Goal: Complete application form

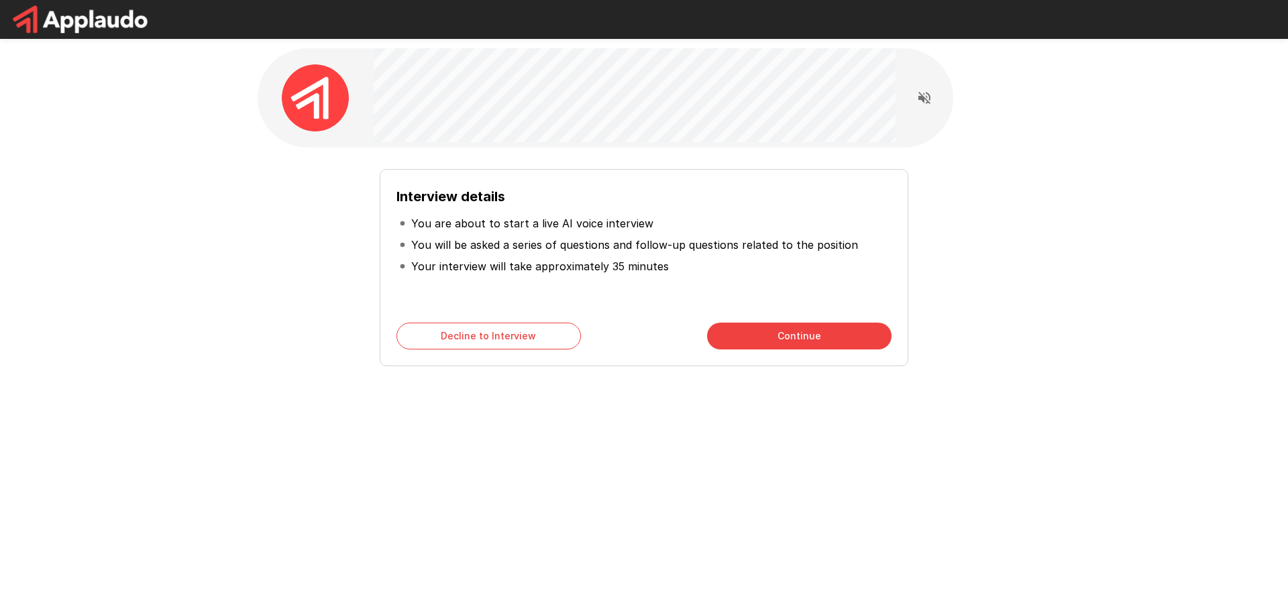
click at [796, 336] on button "Continue" at bounding box center [799, 336] width 185 height 27
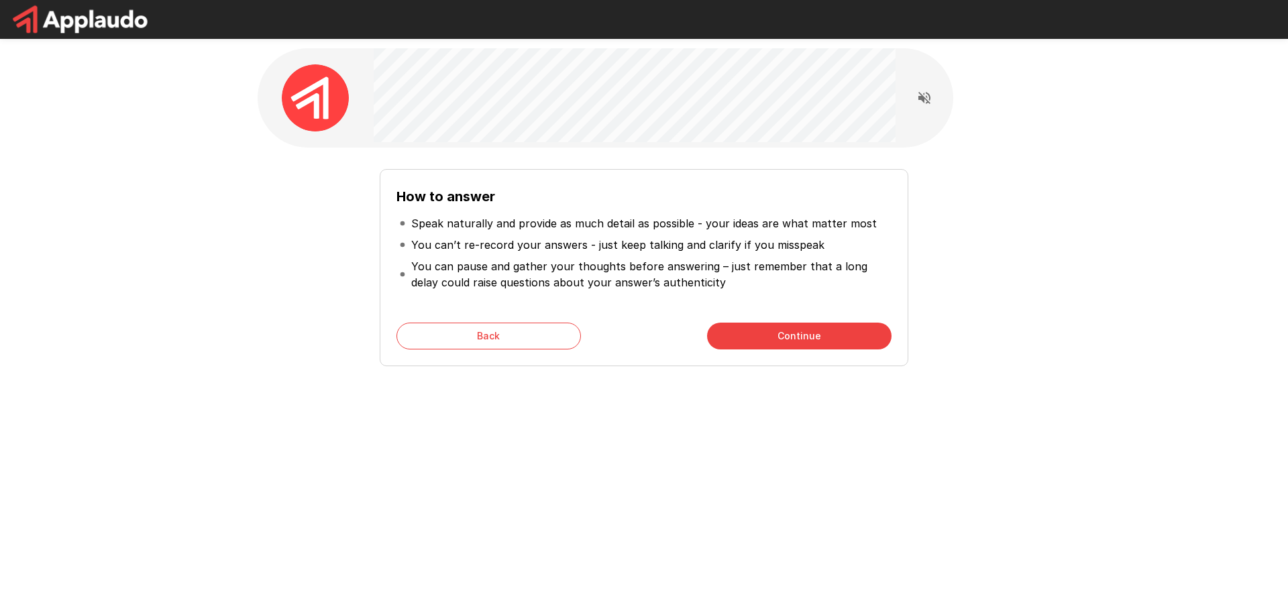
click at [796, 337] on button "Continue" at bounding box center [799, 336] width 185 height 27
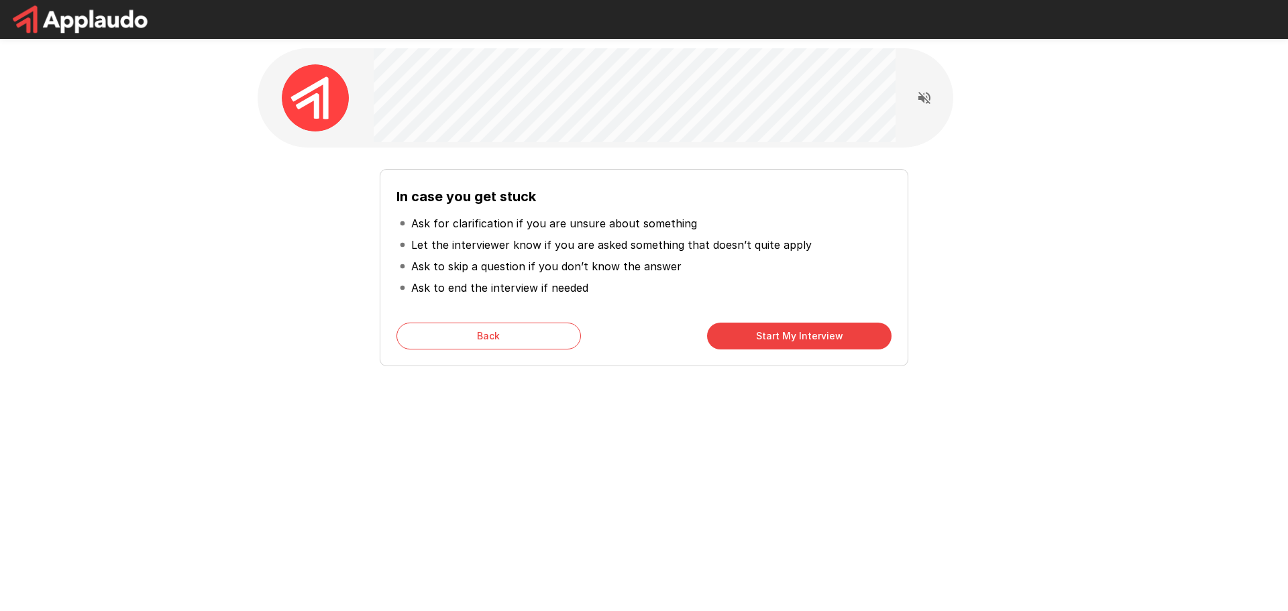
click at [796, 337] on button "Start My Interview" at bounding box center [799, 336] width 185 height 27
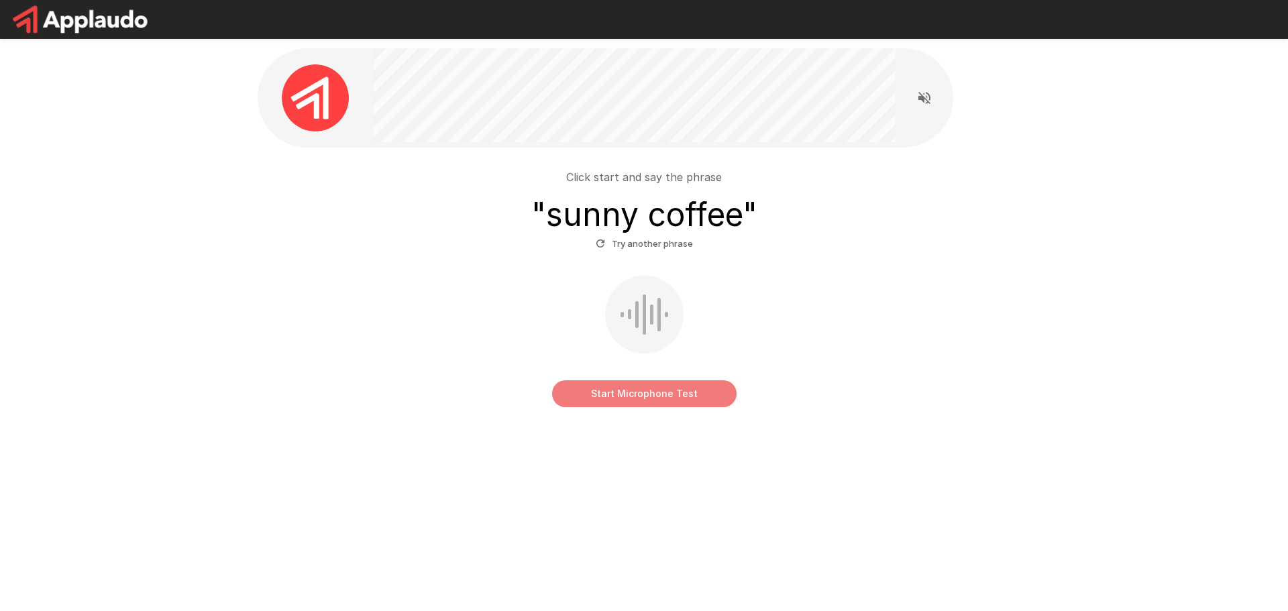
click at [682, 400] on button "Start Microphone Test" at bounding box center [644, 393] width 185 height 27
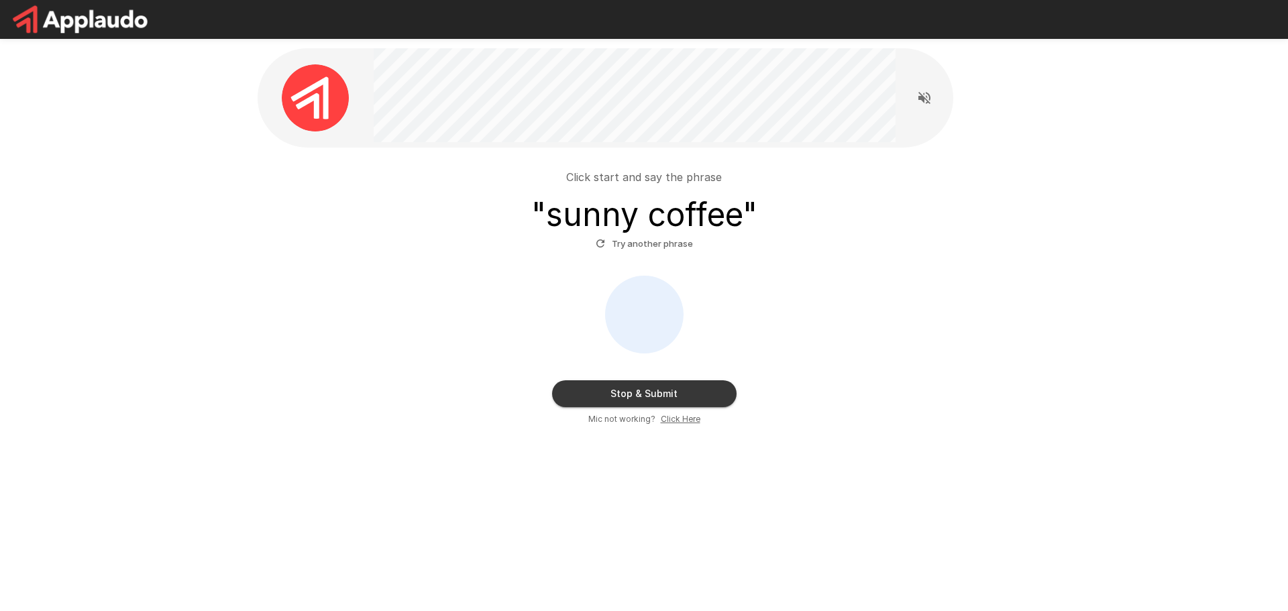
click at [650, 397] on button "Stop & Submit" at bounding box center [644, 393] width 185 height 27
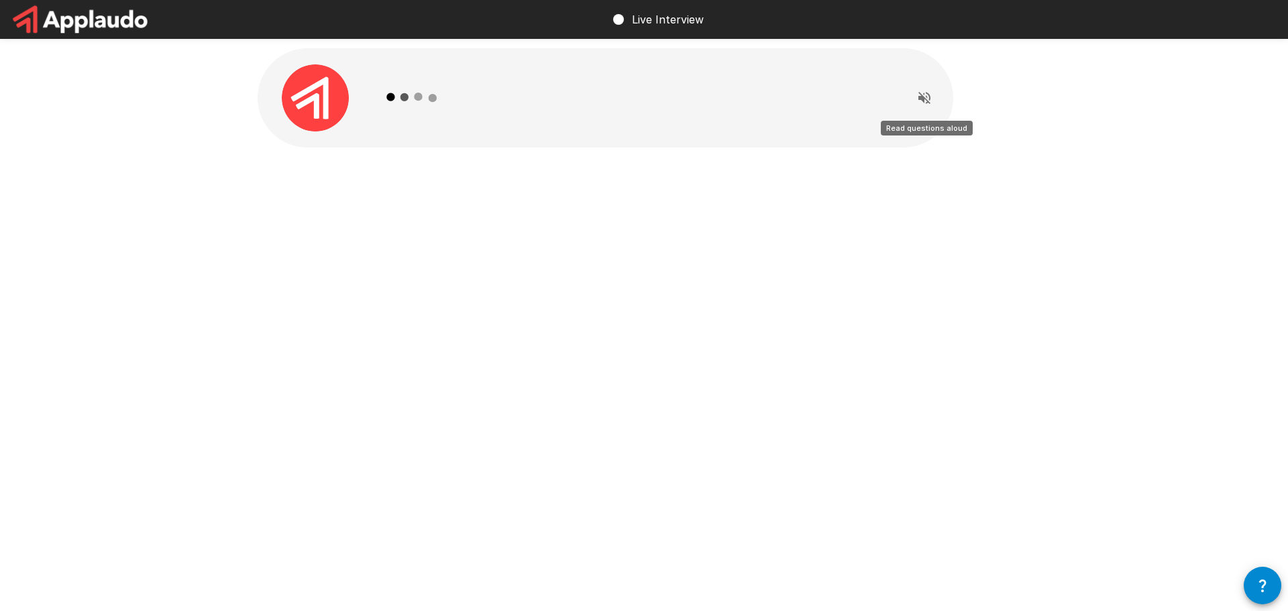
click at [926, 100] on icon "Read questions aloud" at bounding box center [925, 98] width 12 height 12
click at [925, 98] on icon "Stop reading questions aloud" at bounding box center [925, 98] width 16 height 16
click at [397, 97] on icon at bounding box center [413, 97] width 78 height 78
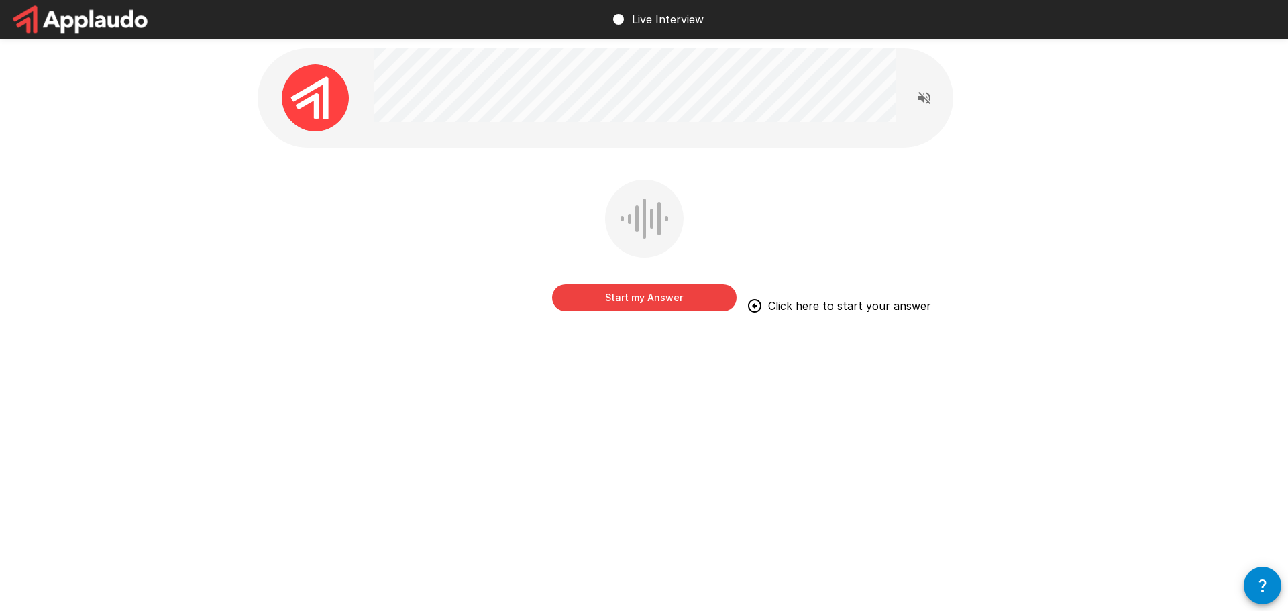
click at [656, 300] on button "Start my Answer" at bounding box center [644, 298] width 185 height 27
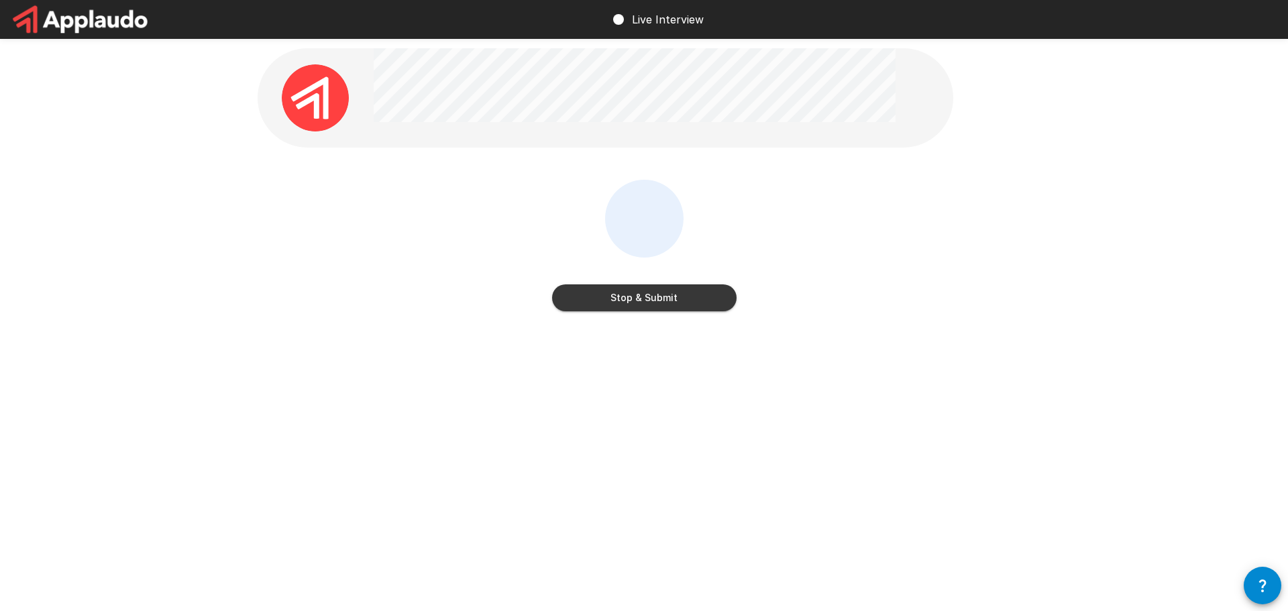
click at [641, 294] on button "Stop & Submit" at bounding box center [644, 298] width 185 height 27
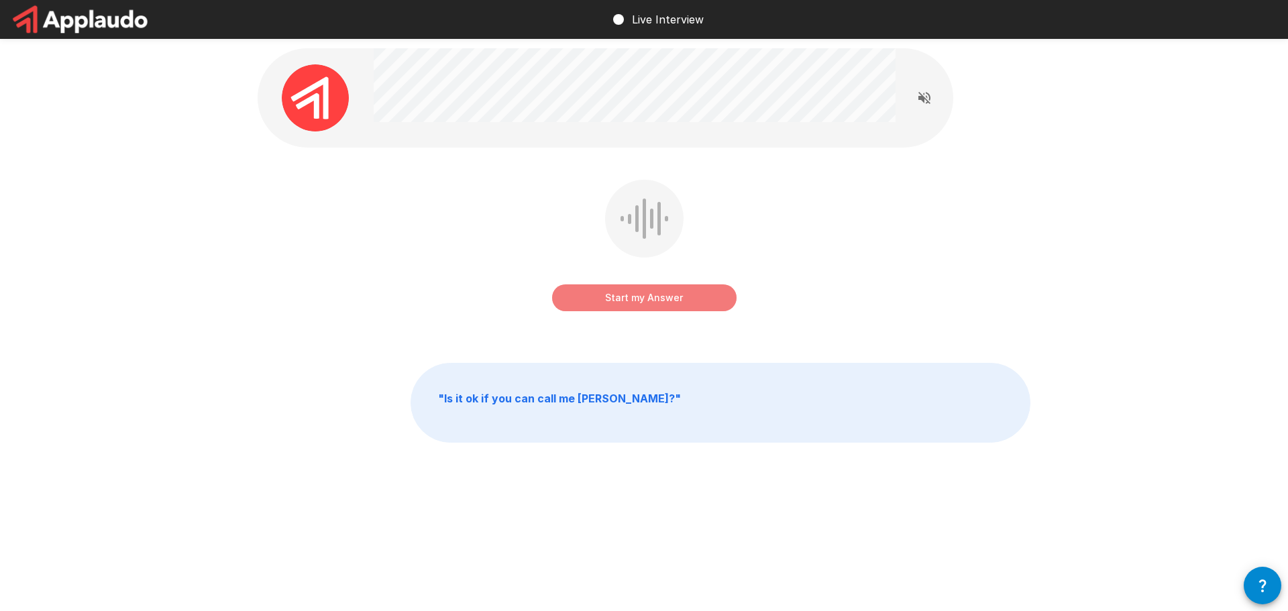
click at [654, 293] on button "Start my Answer" at bounding box center [644, 298] width 185 height 27
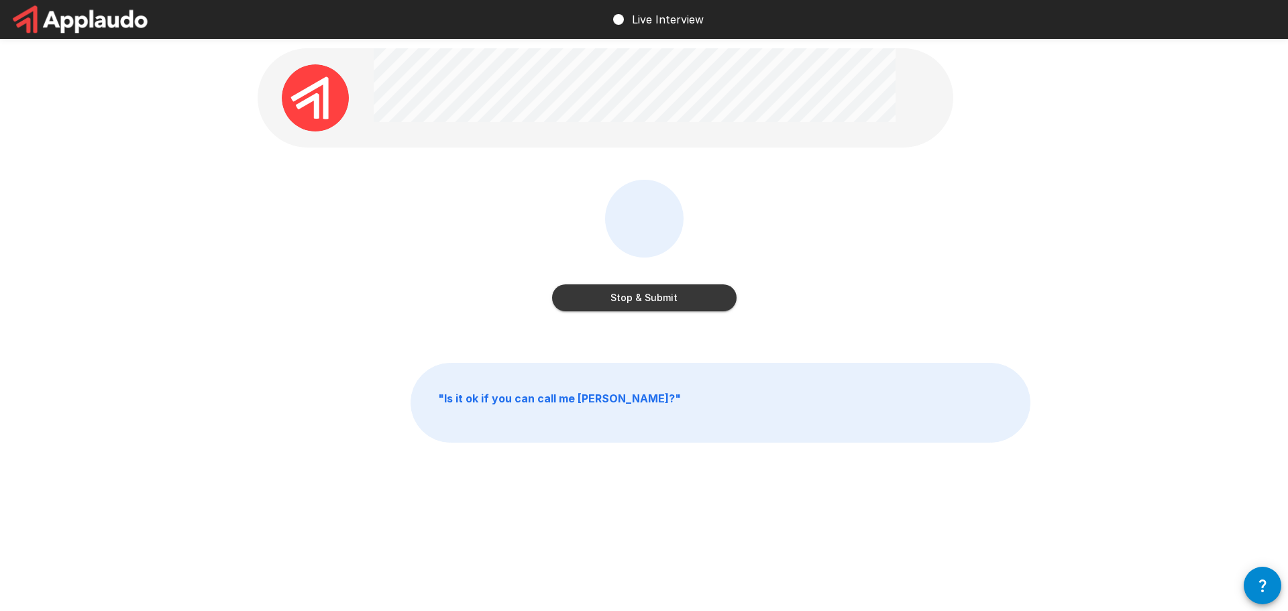
click at [677, 305] on button "Stop & Submit" at bounding box center [644, 298] width 185 height 27
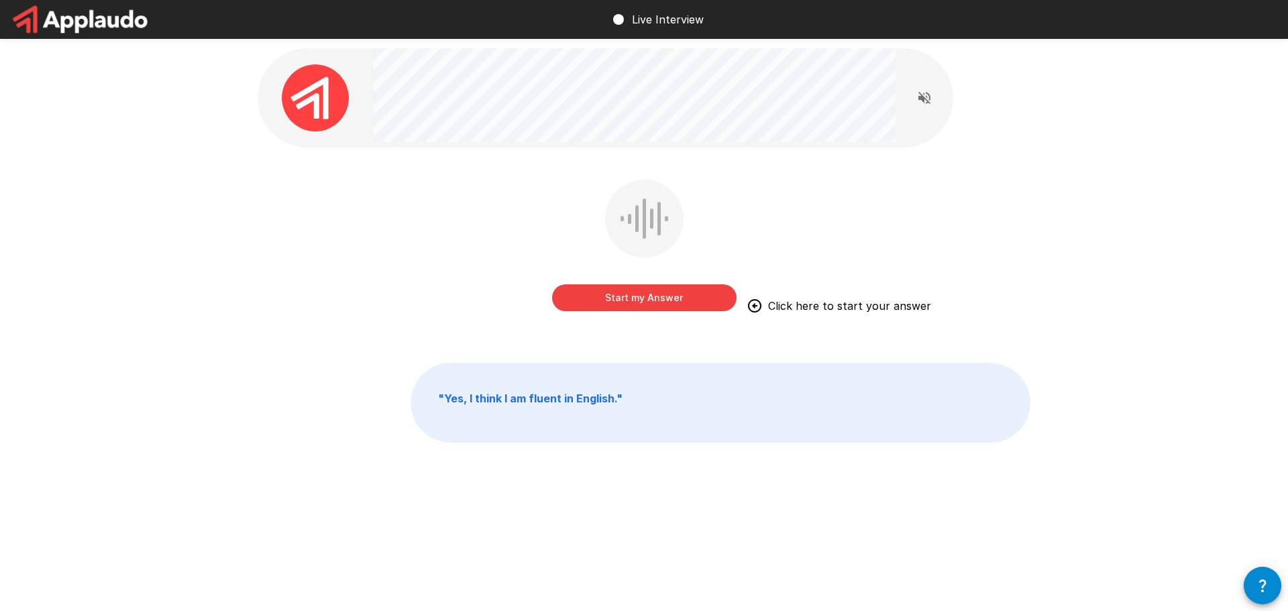
click at [652, 301] on button "Start my Answer" at bounding box center [644, 298] width 185 height 27
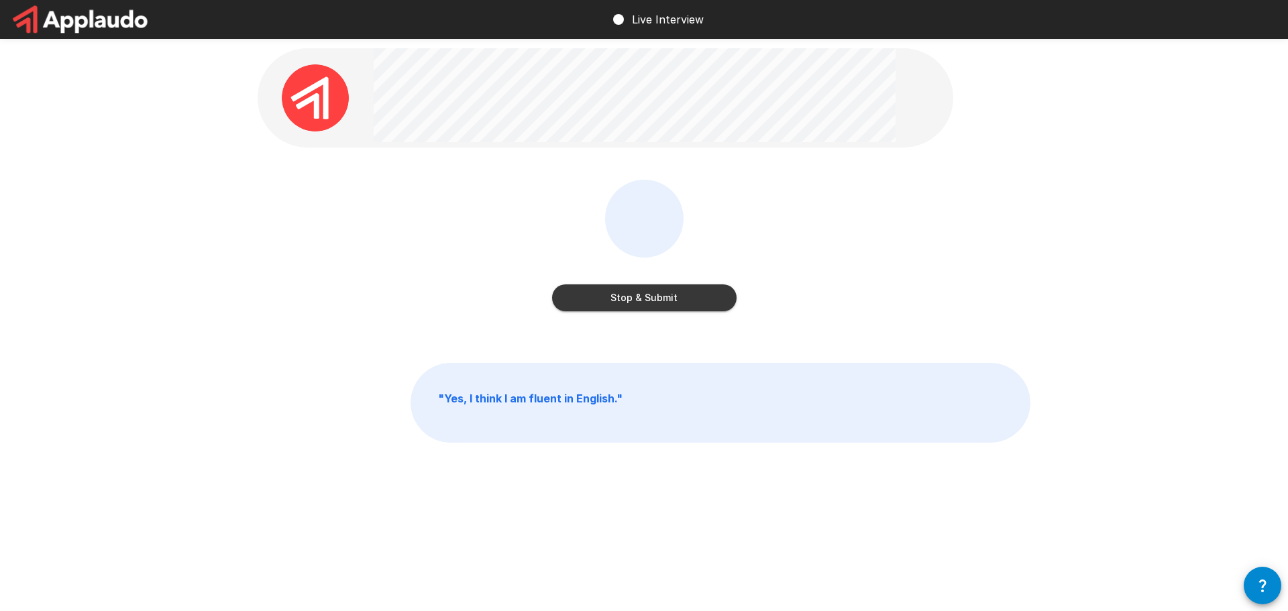
click at [644, 298] on button "Stop & Submit" at bounding box center [644, 298] width 185 height 27
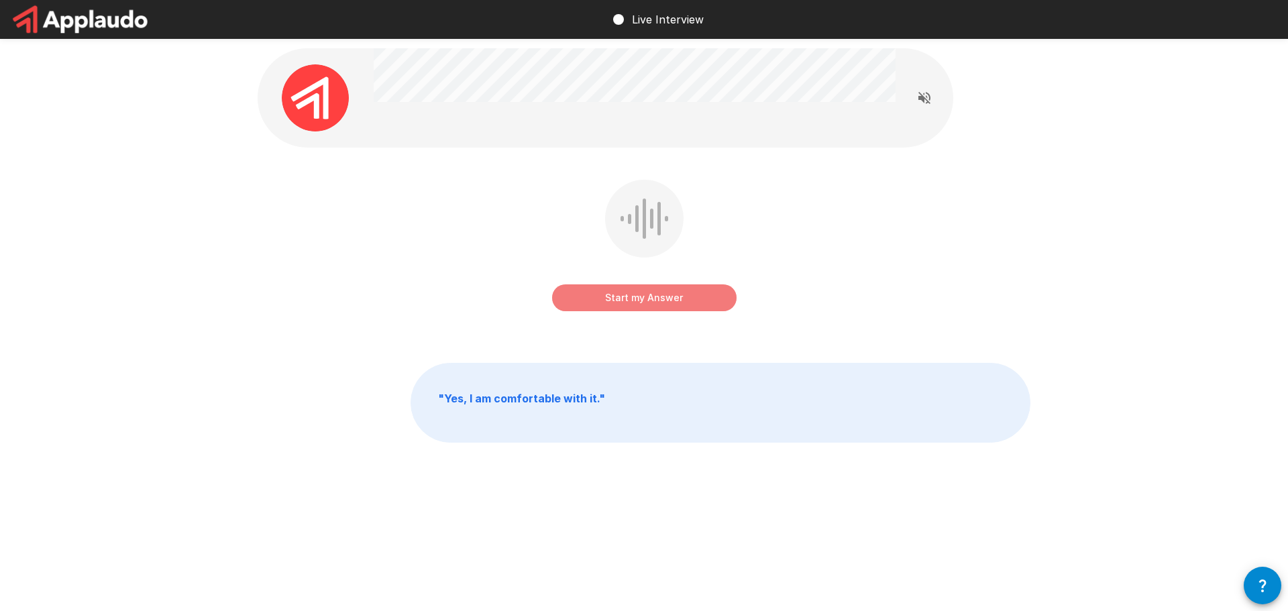
click at [630, 298] on button "Start my Answer" at bounding box center [644, 298] width 185 height 27
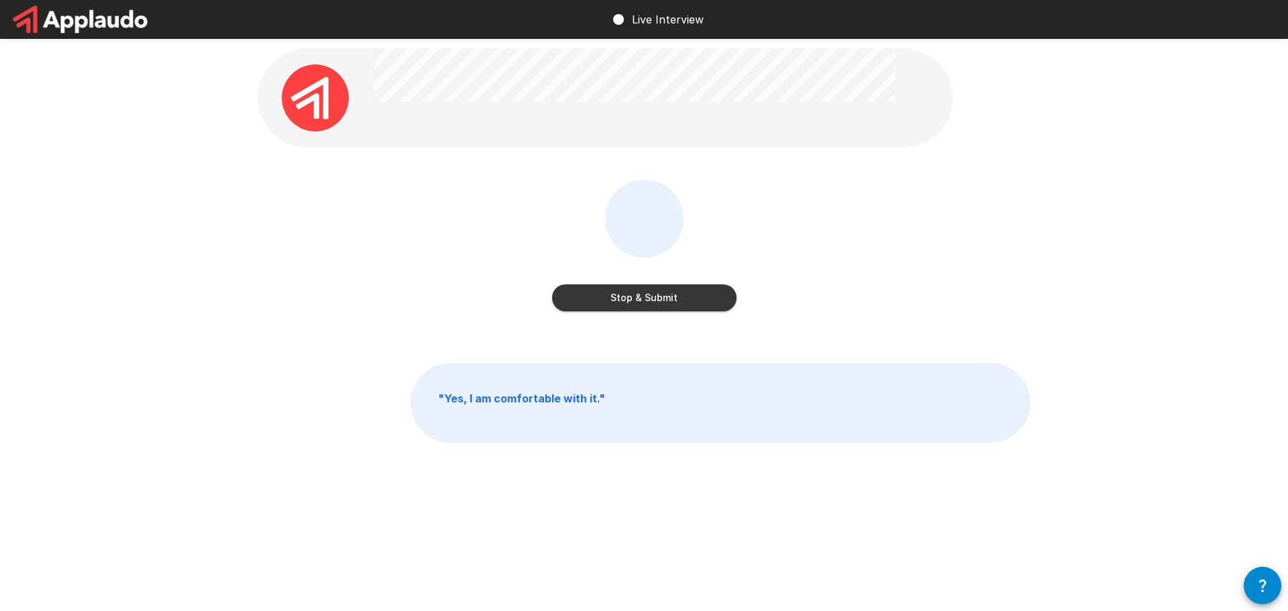
click at [645, 299] on button "Stop & Submit" at bounding box center [644, 298] width 185 height 27
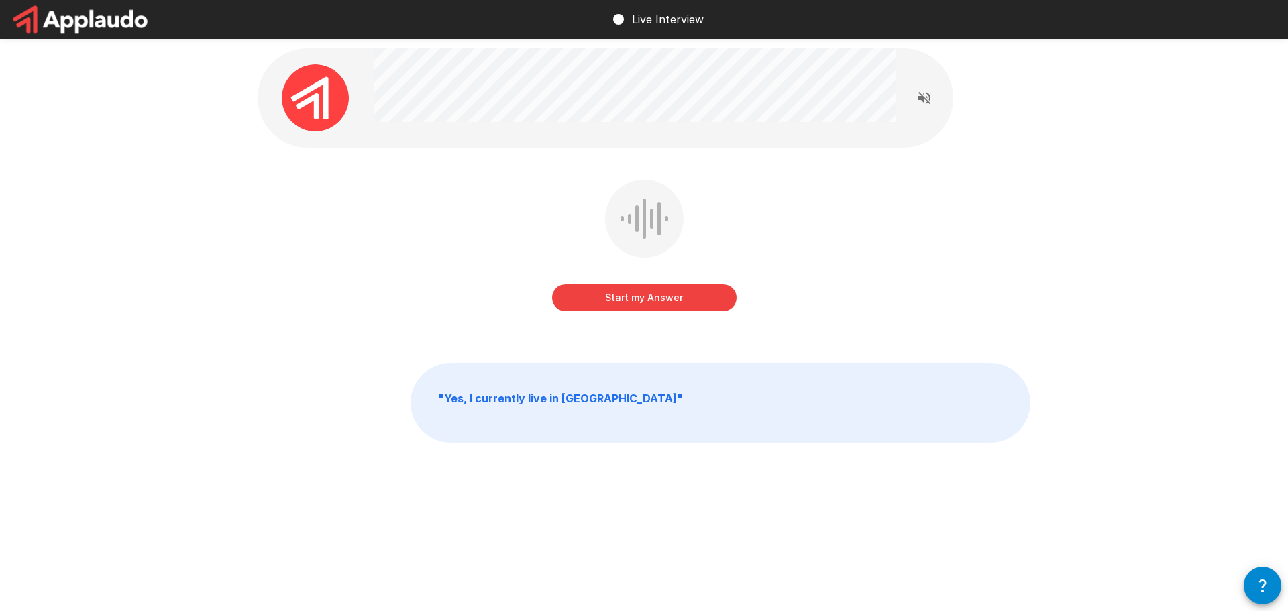
click at [638, 299] on button "Start my Answer" at bounding box center [644, 298] width 185 height 27
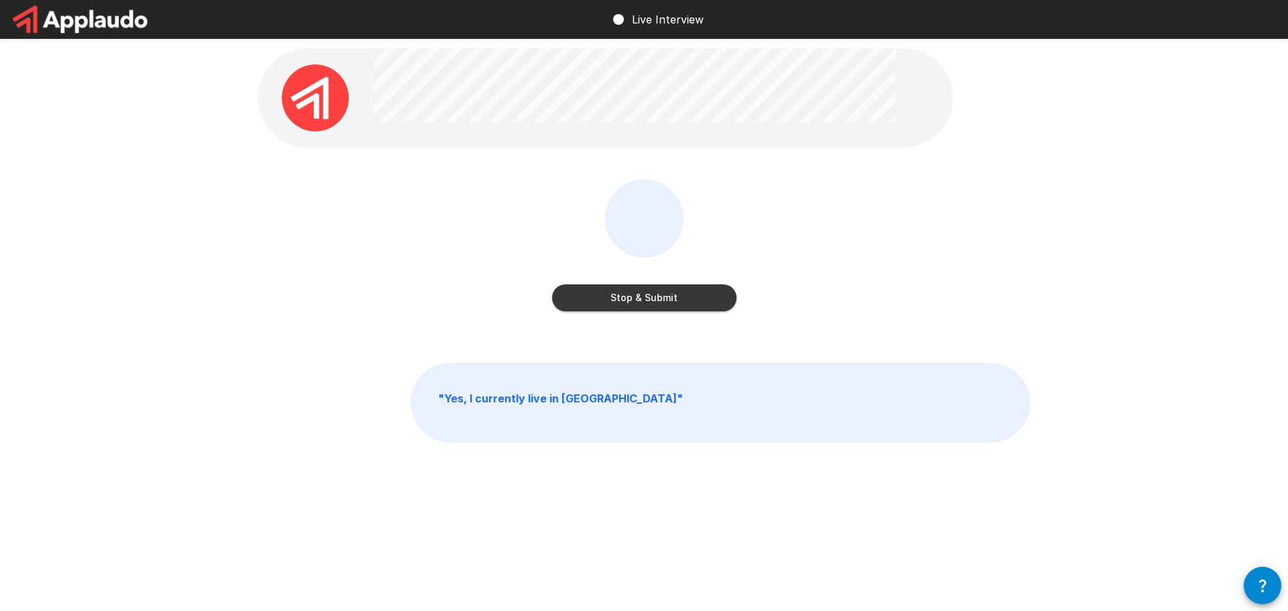
click at [631, 295] on button "Stop & Submit" at bounding box center [644, 298] width 185 height 27
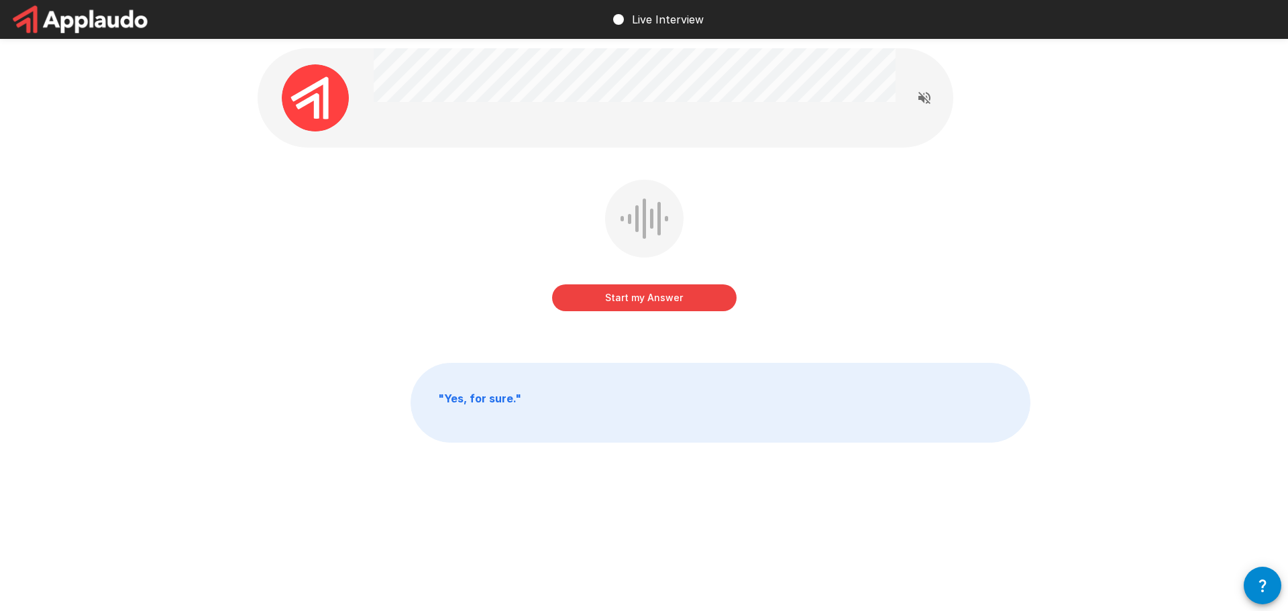
click at [637, 298] on button "Start my Answer" at bounding box center [644, 298] width 185 height 27
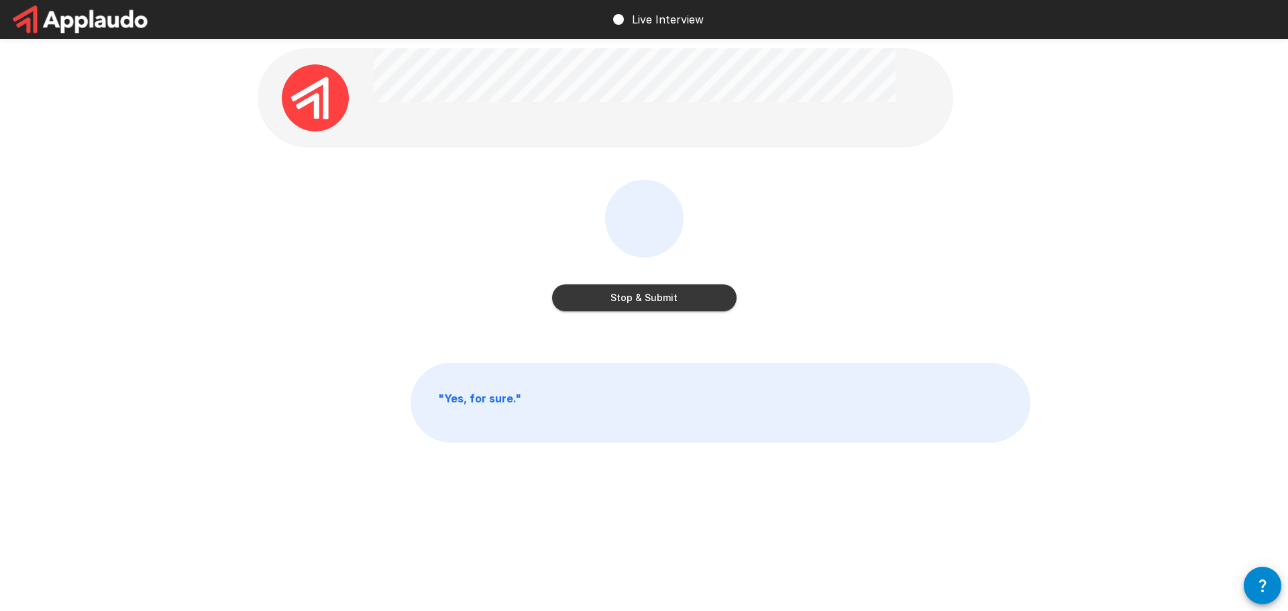
click at [663, 301] on button "Stop & Submit" at bounding box center [644, 298] width 185 height 27
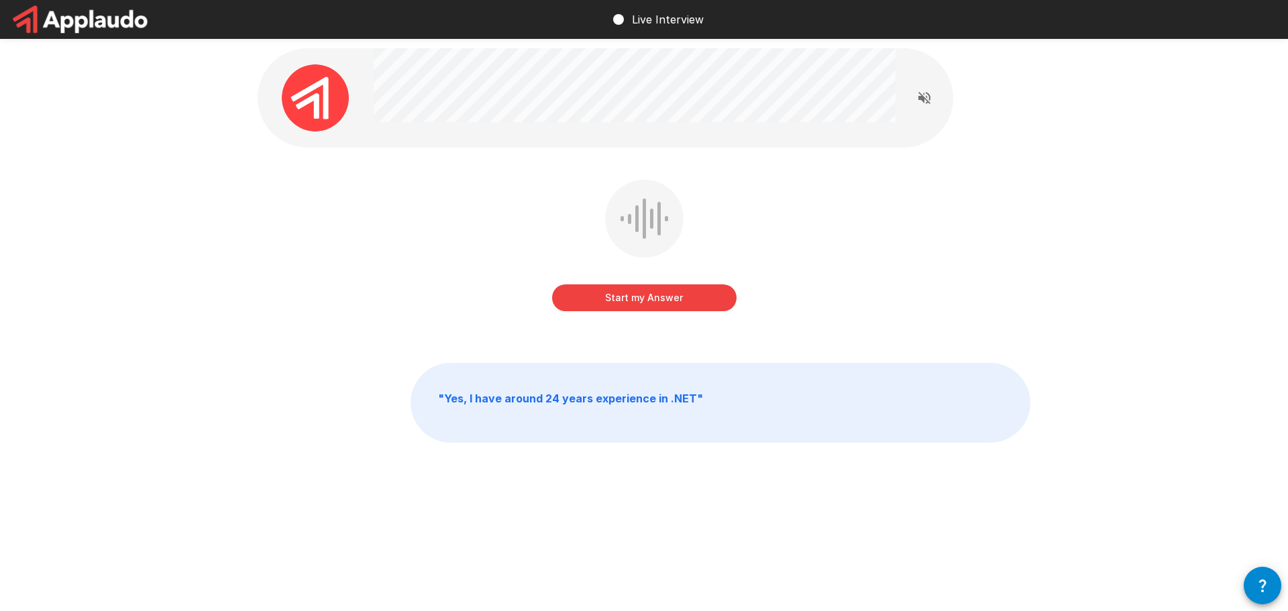
click at [650, 298] on button "Start my Answer" at bounding box center [644, 298] width 185 height 27
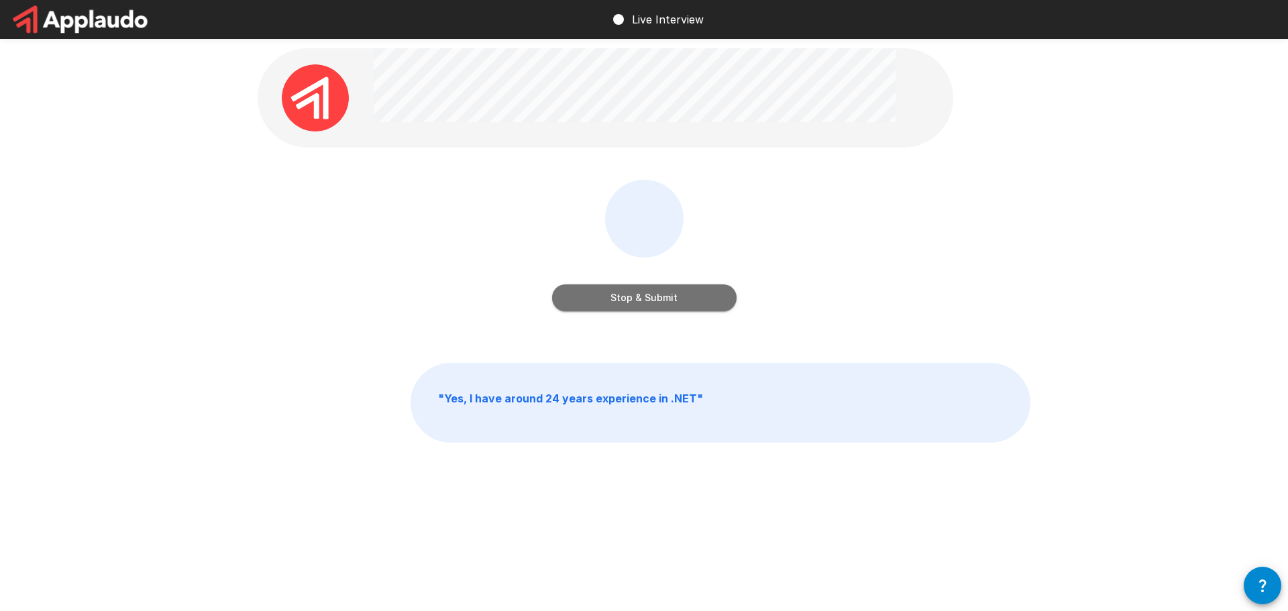
click at [673, 302] on button "Stop & Submit" at bounding box center [644, 298] width 185 height 27
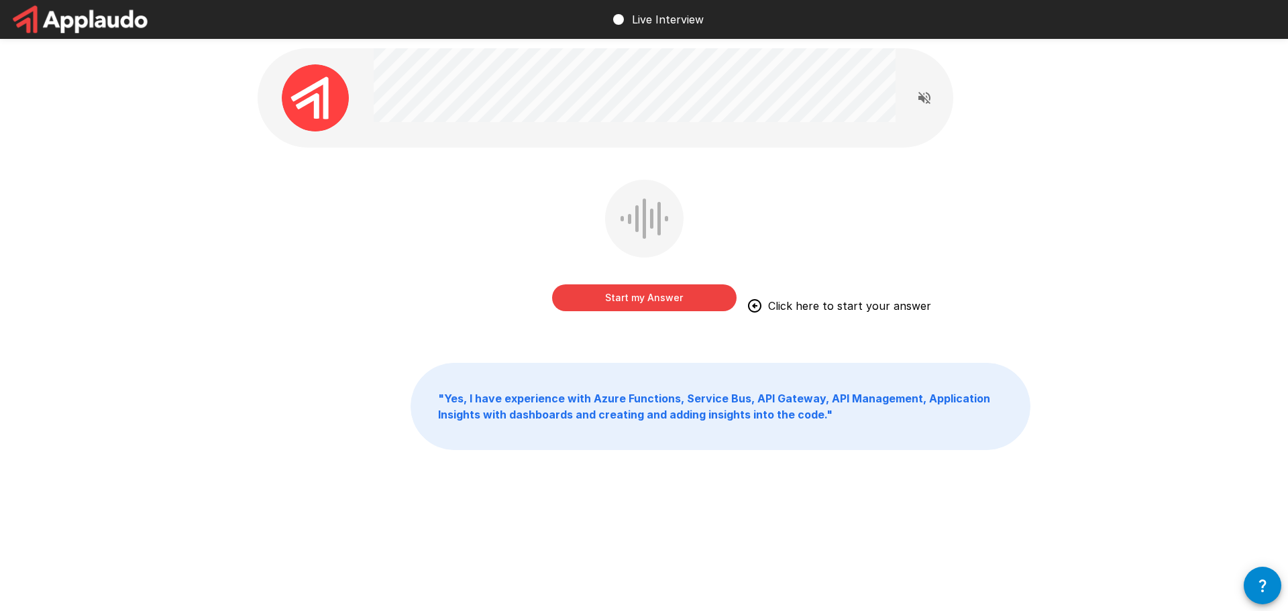
click at [661, 301] on button "Start my Answer" at bounding box center [644, 298] width 185 height 27
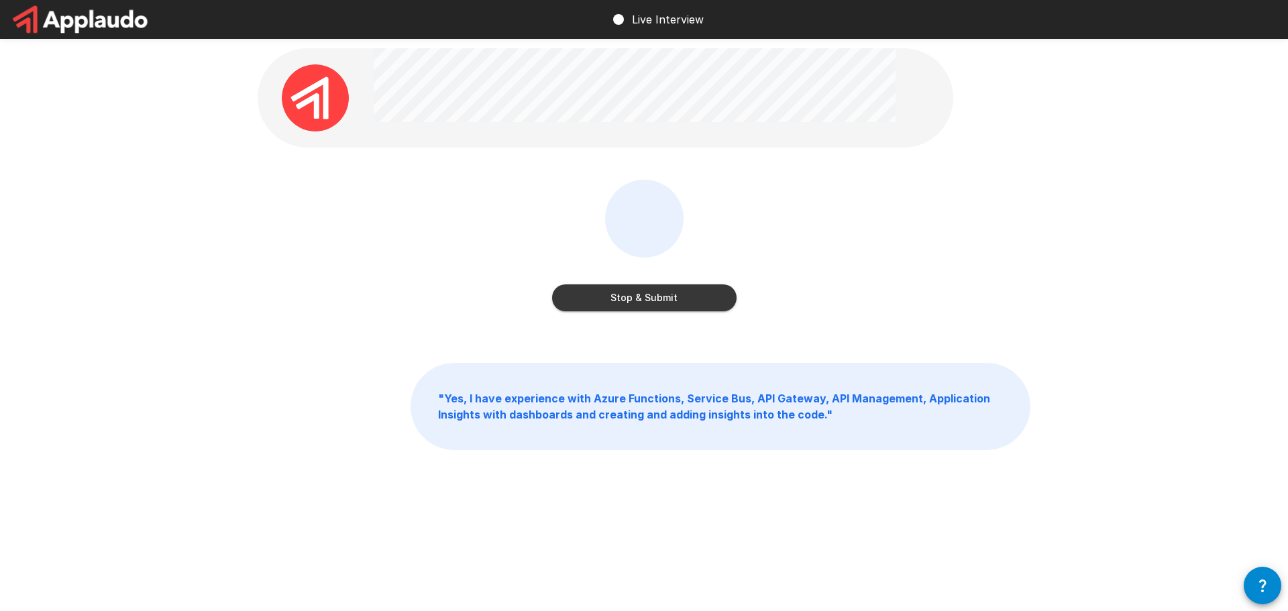
click at [644, 299] on button "Stop & Submit" at bounding box center [644, 298] width 185 height 27
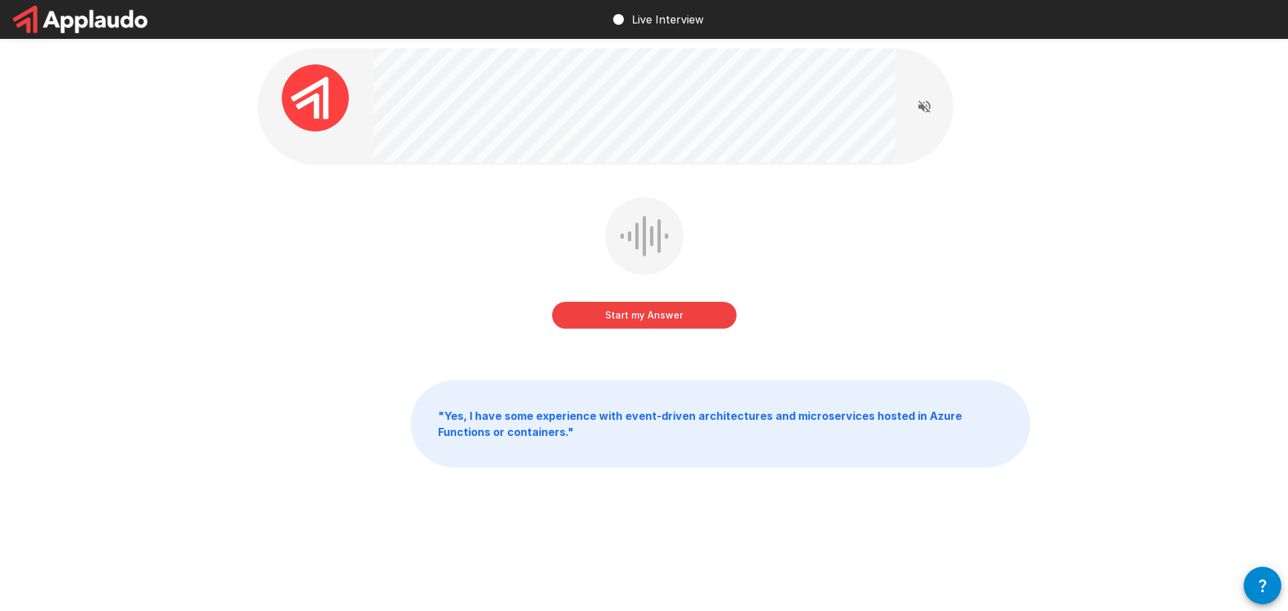
click at [634, 312] on button "Start my Answer" at bounding box center [644, 315] width 185 height 27
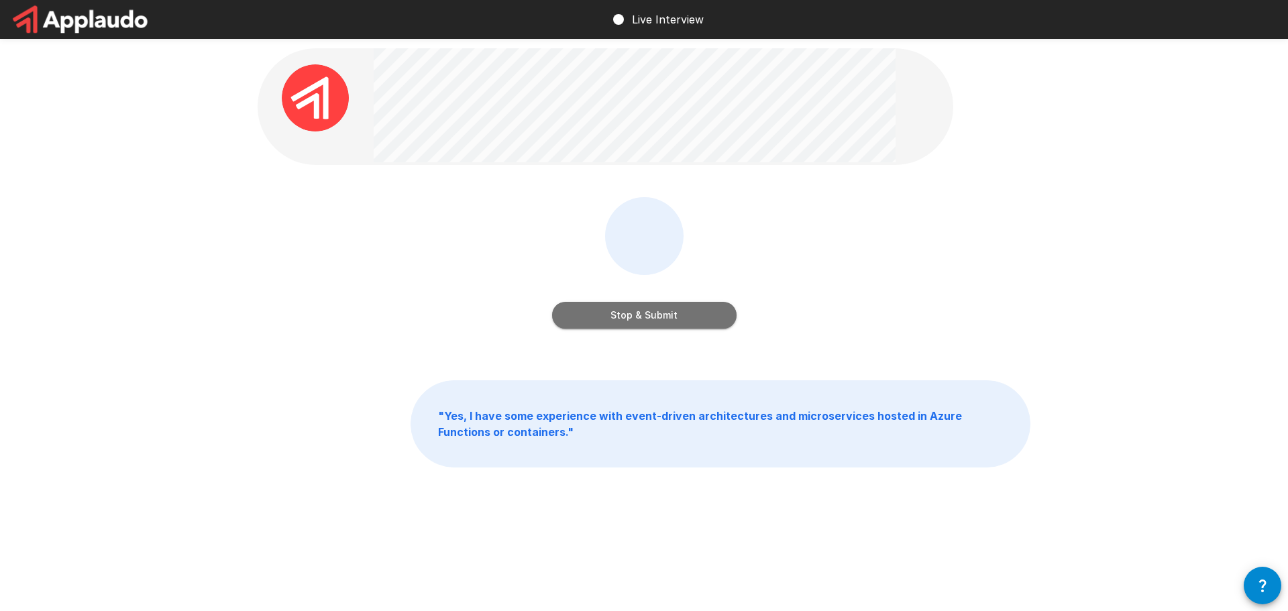
click at [651, 320] on button "Stop & Submit" at bounding box center [644, 315] width 185 height 27
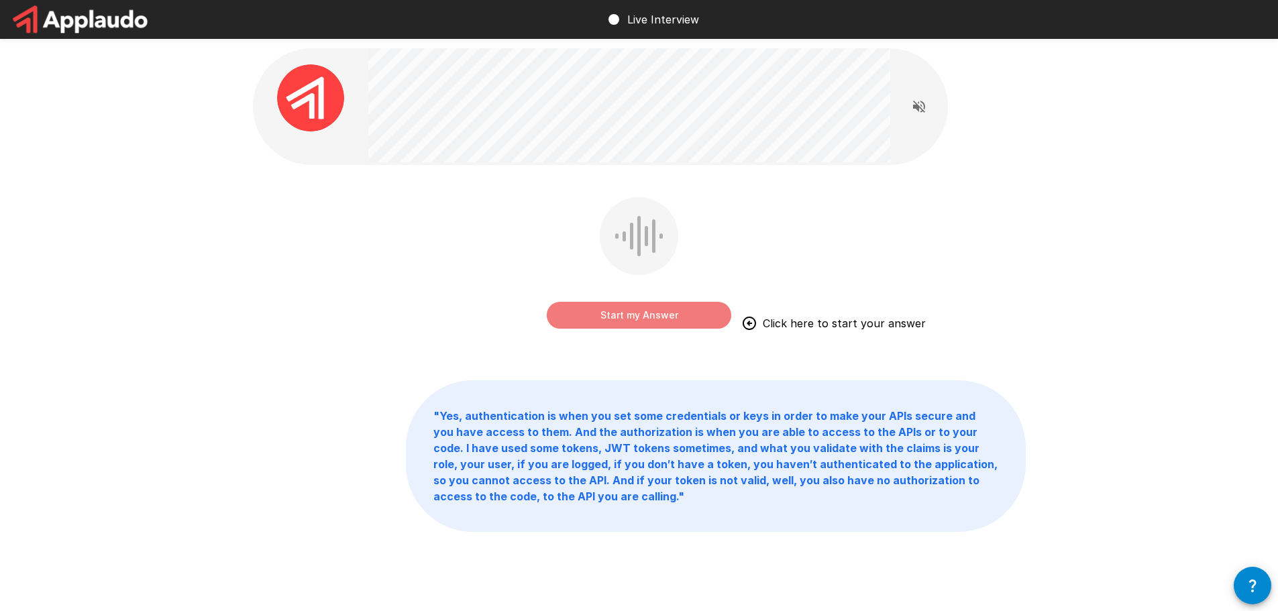
click at [631, 321] on button "Start my Answer" at bounding box center [639, 315] width 185 height 27
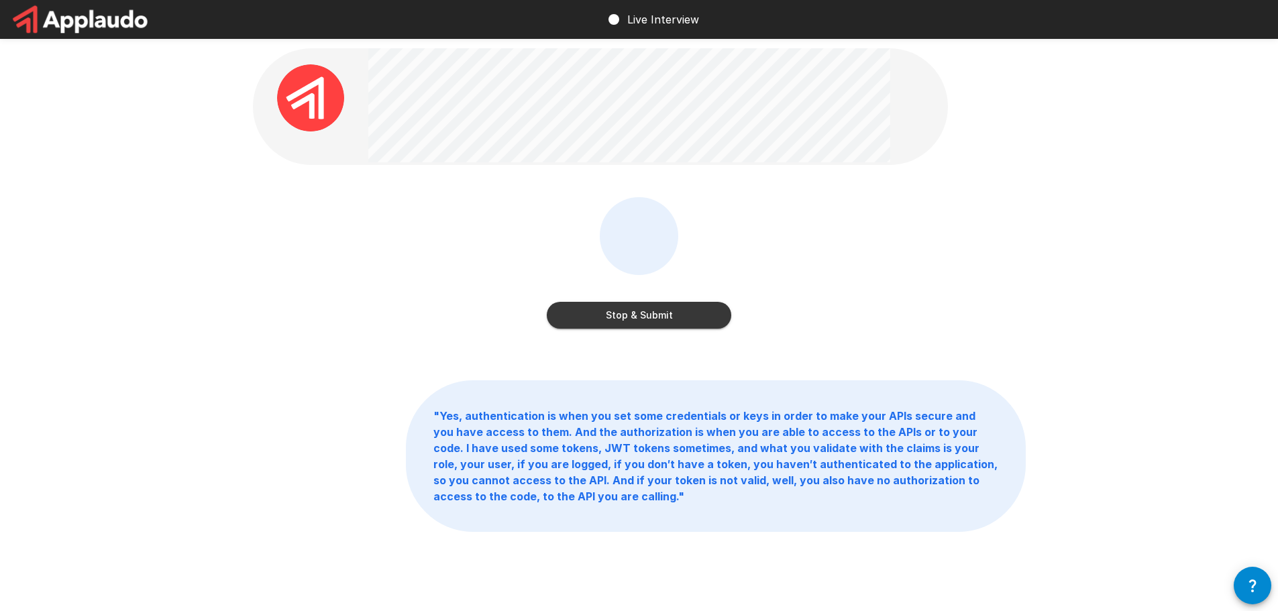
click at [649, 334] on div "Stop & Submit" at bounding box center [639, 272] width 773 height 151
click at [644, 320] on button "Stop & Submit" at bounding box center [639, 315] width 185 height 27
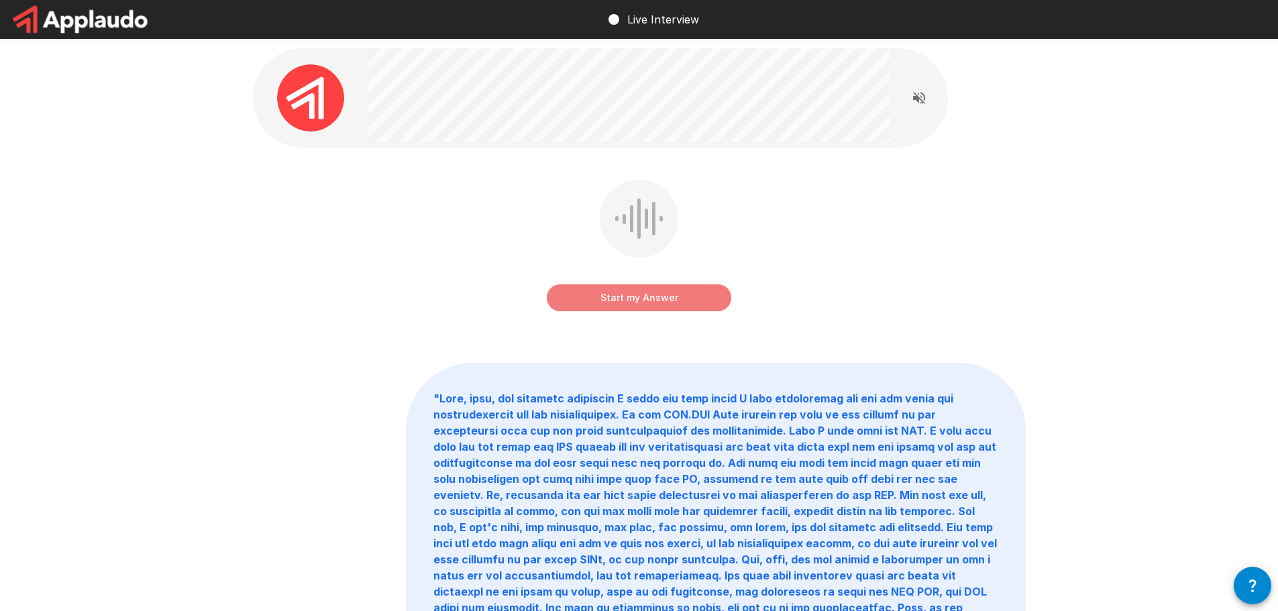
click at [619, 299] on button "Start my Answer" at bounding box center [639, 298] width 185 height 27
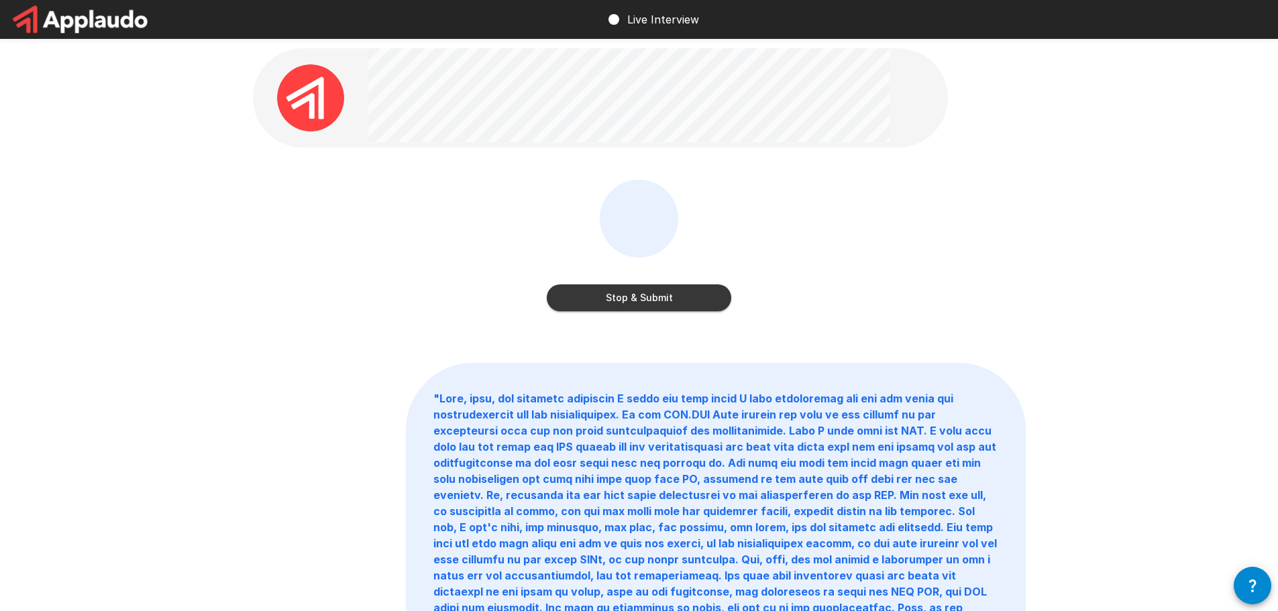
click at [635, 301] on button "Stop & Submit" at bounding box center [639, 298] width 185 height 27
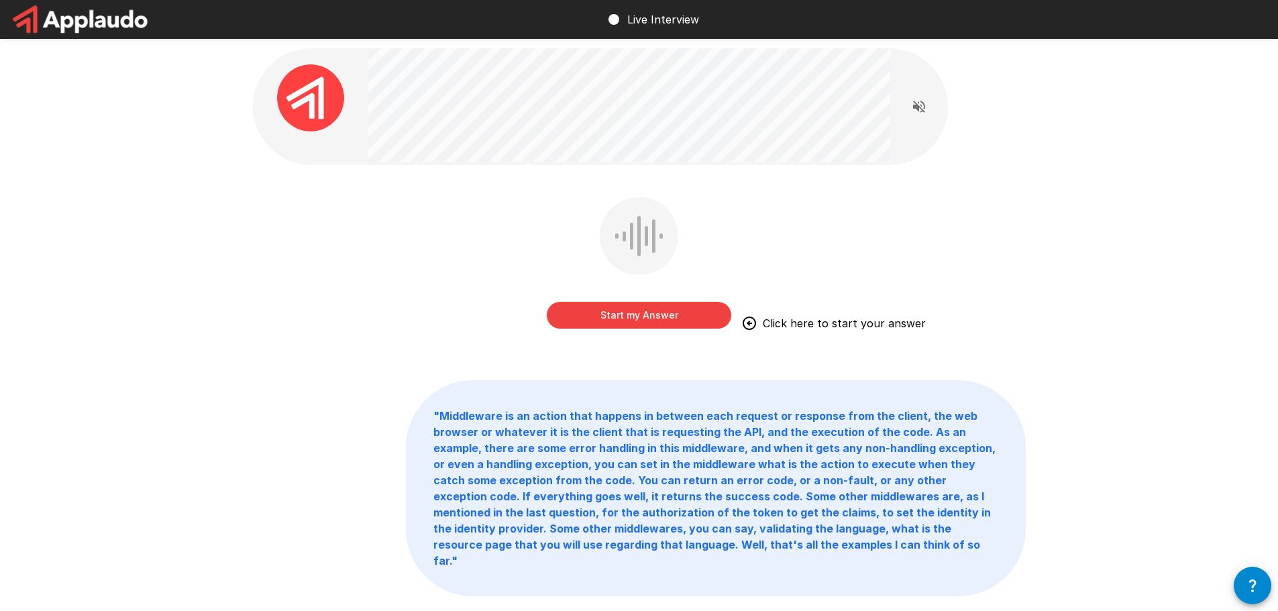
click at [670, 316] on button "Start my Answer" at bounding box center [639, 315] width 185 height 27
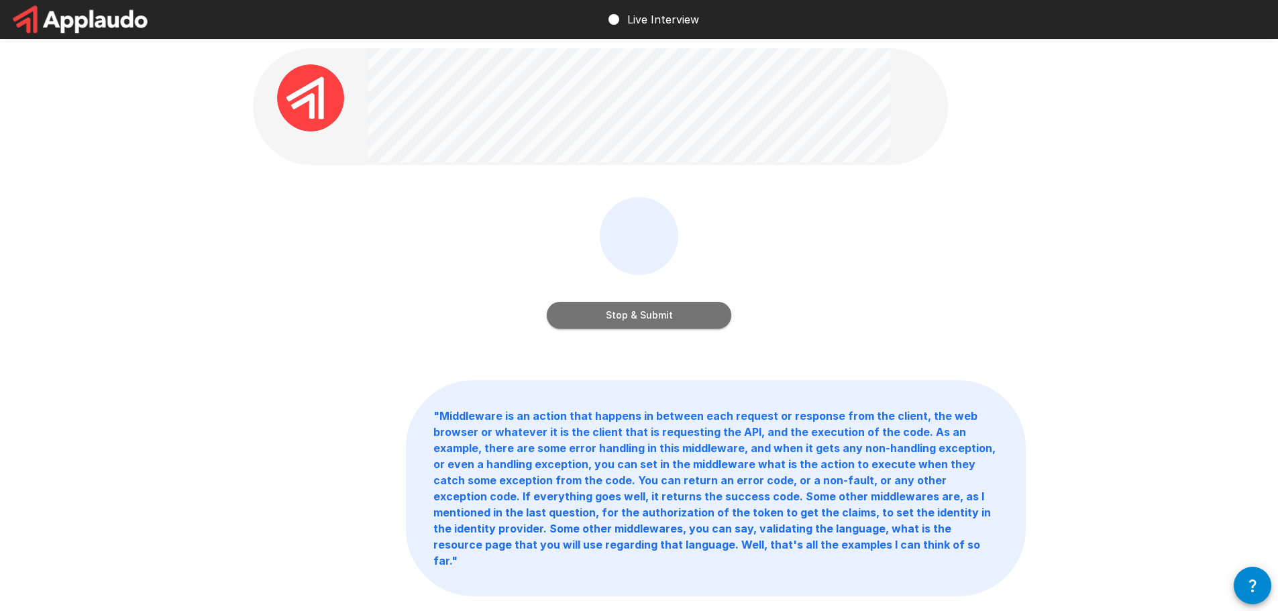
click at [640, 317] on button "Stop & Submit" at bounding box center [639, 315] width 185 height 27
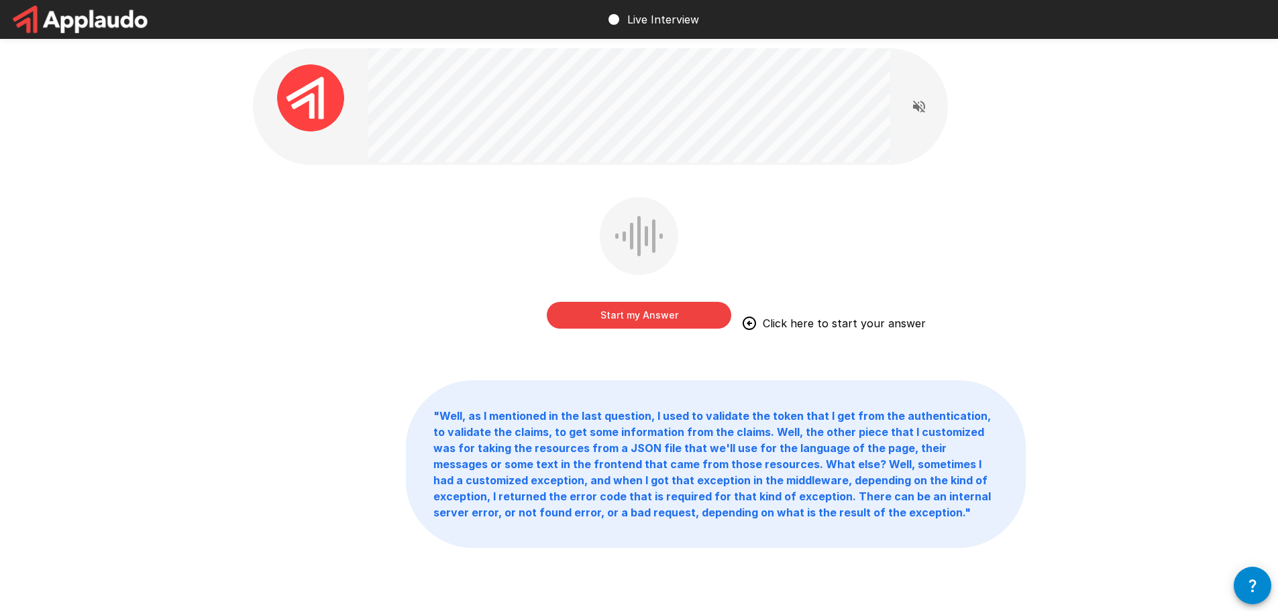
click at [633, 322] on button "Start my Answer" at bounding box center [639, 315] width 185 height 27
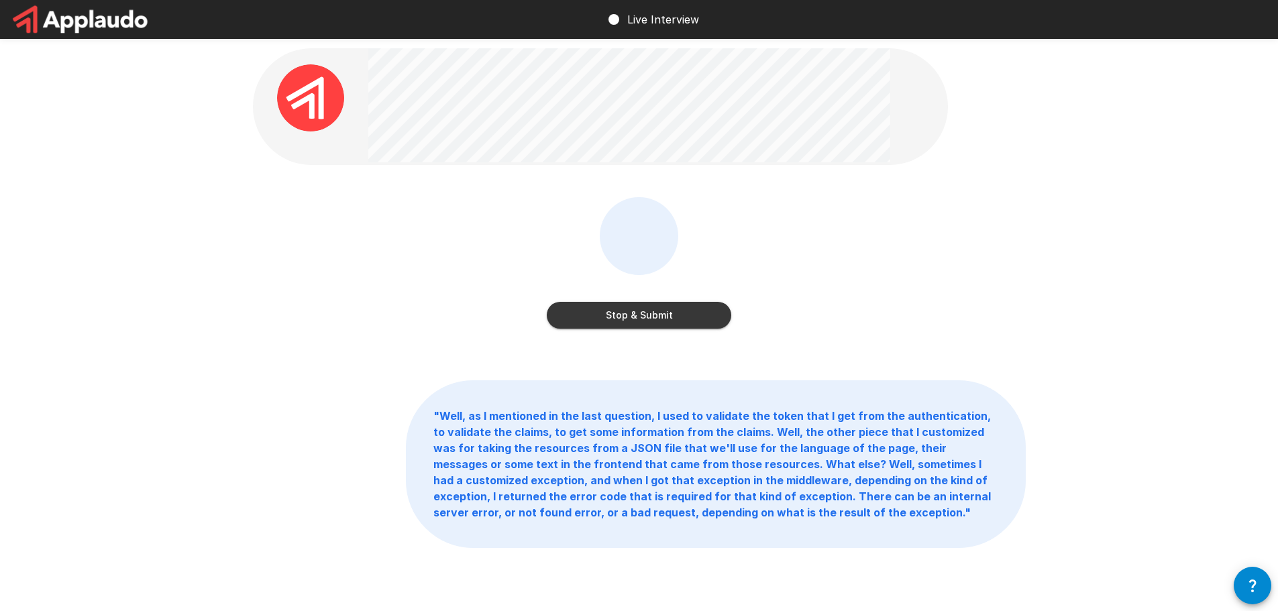
click at [597, 310] on button "Stop & Submit" at bounding box center [639, 315] width 185 height 27
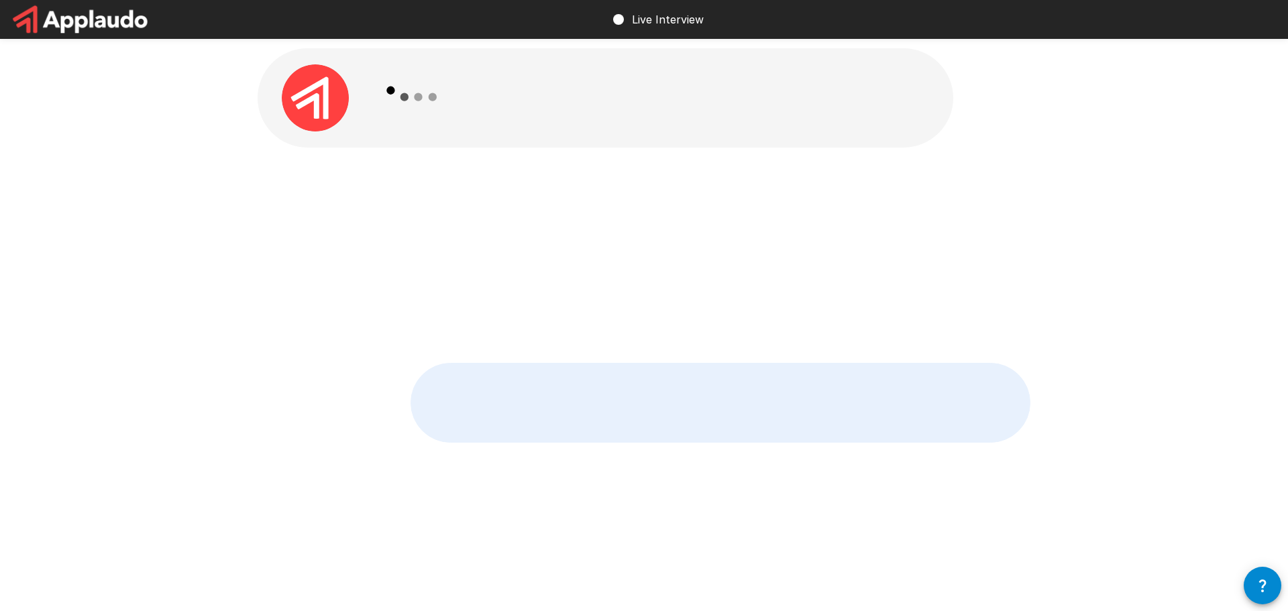
click at [847, 360] on div "" Yes, as I mentioned, implementing the customized exceptions and getting the n…" at bounding box center [644, 295] width 805 height 590
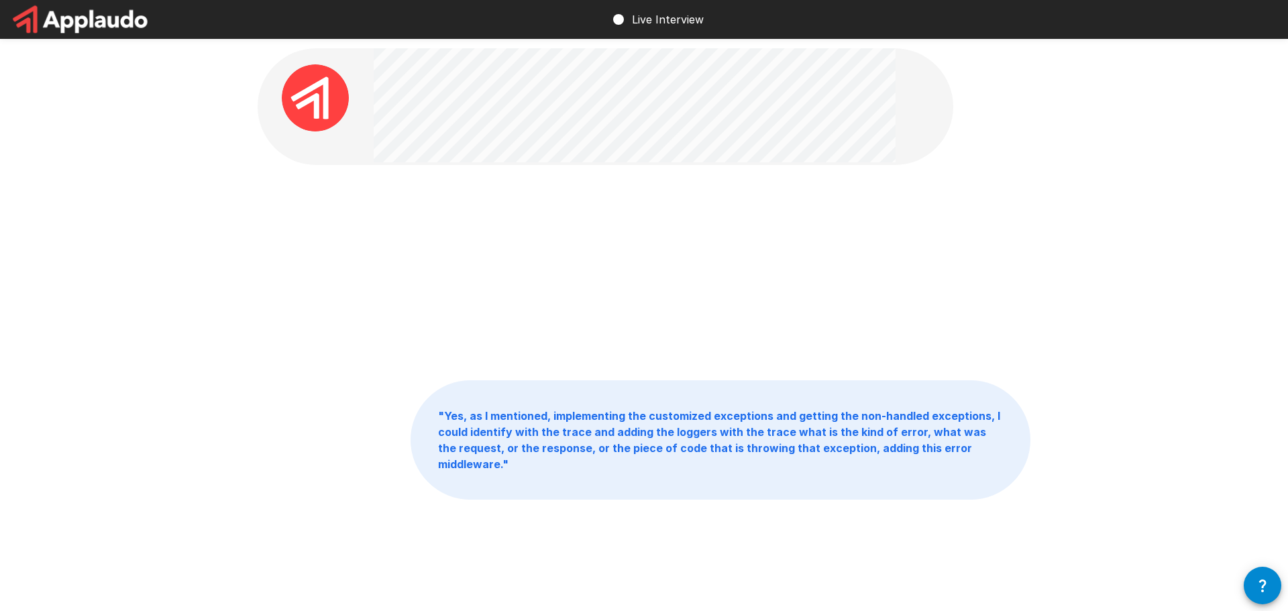
click at [745, 260] on div at bounding box center [644, 272] width 773 height 151
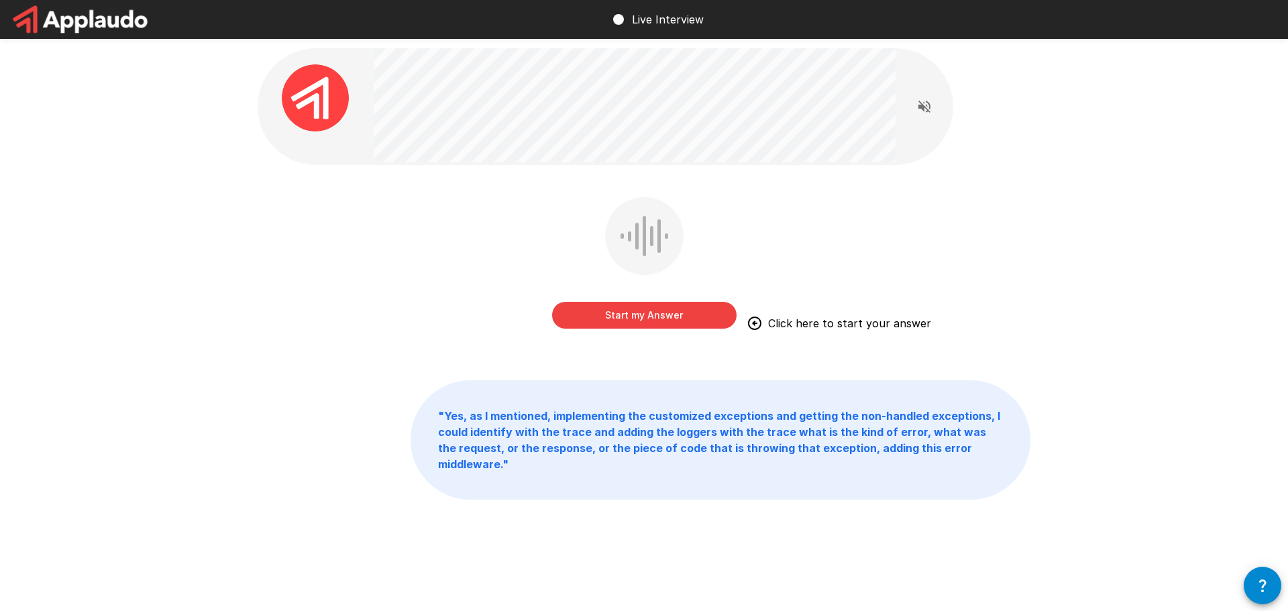
click at [656, 316] on button "Start my Answer" at bounding box center [644, 315] width 185 height 27
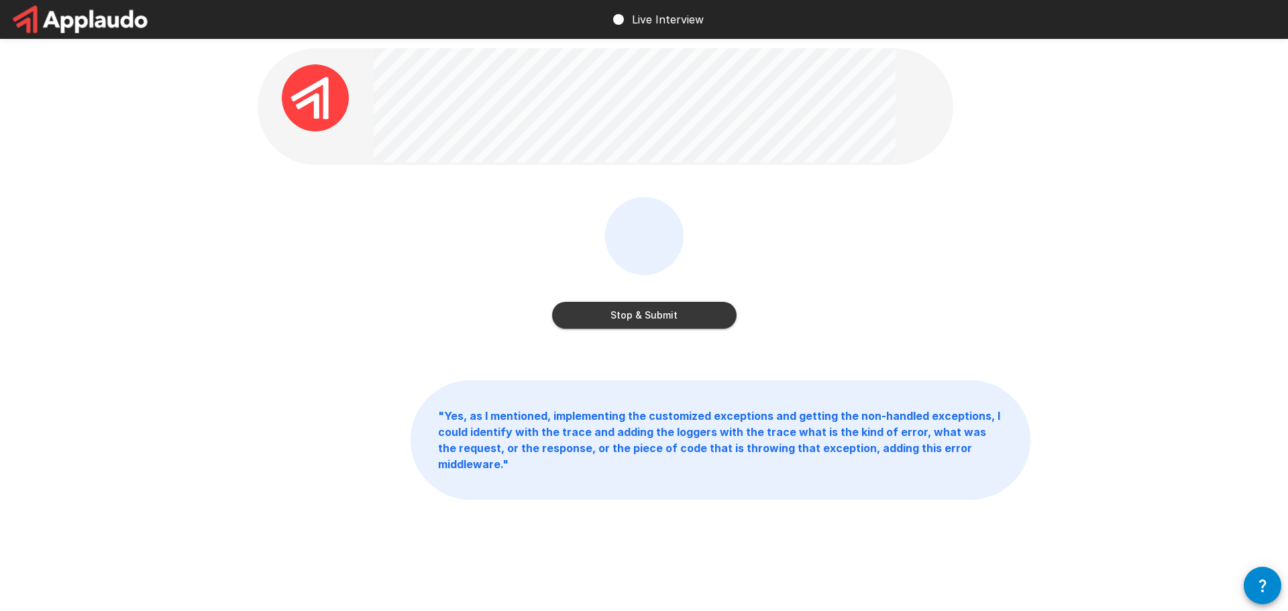
click at [631, 319] on button "Stop & Submit" at bounding box center [644, 315] width 185 height 27
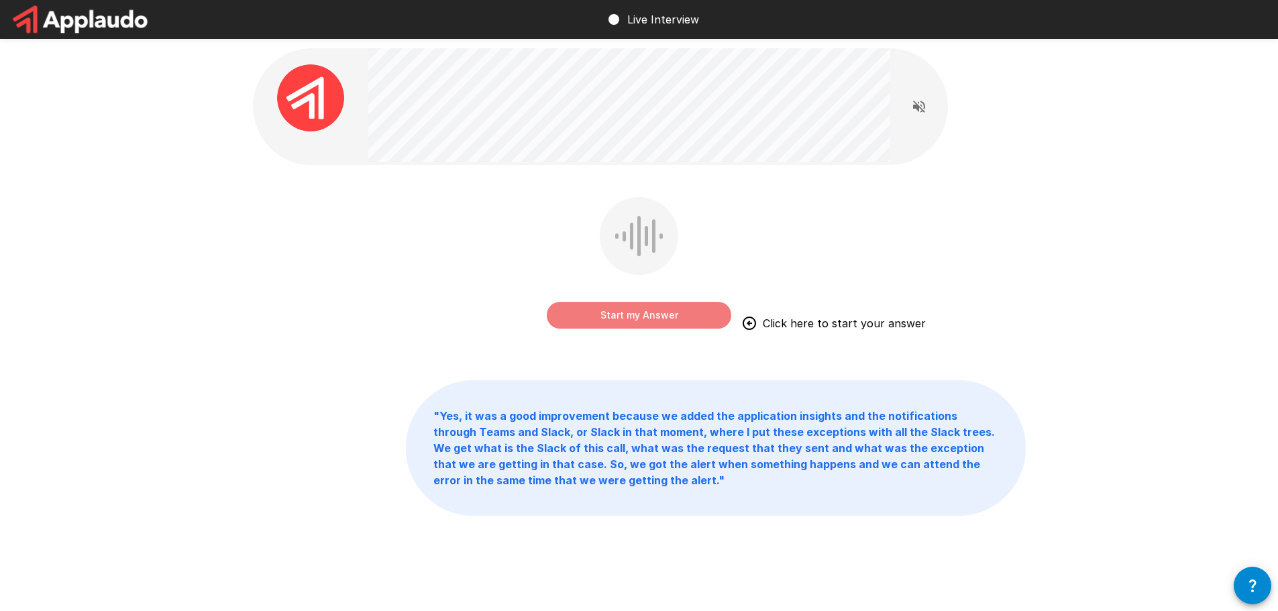
click at [642, 317] on button "Start my Answer" at bounding box center [639, 315] width 185 height 27
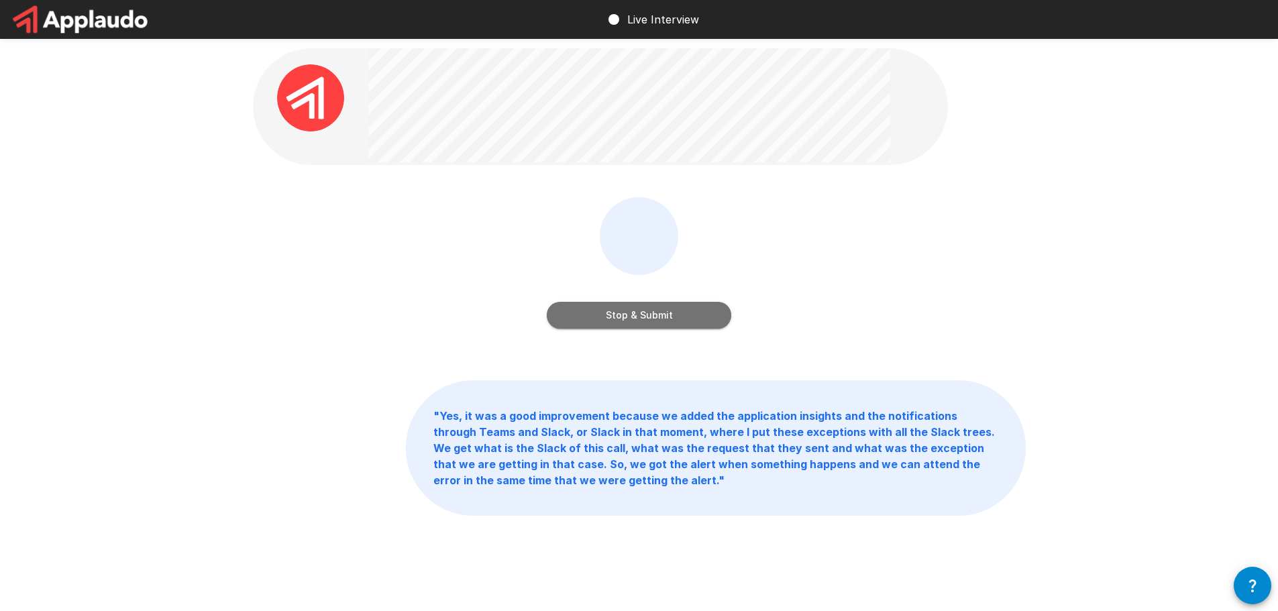
click at [672, 312] on button "Stop & Submit" at bounding box center [639, 315] width 185 height 27
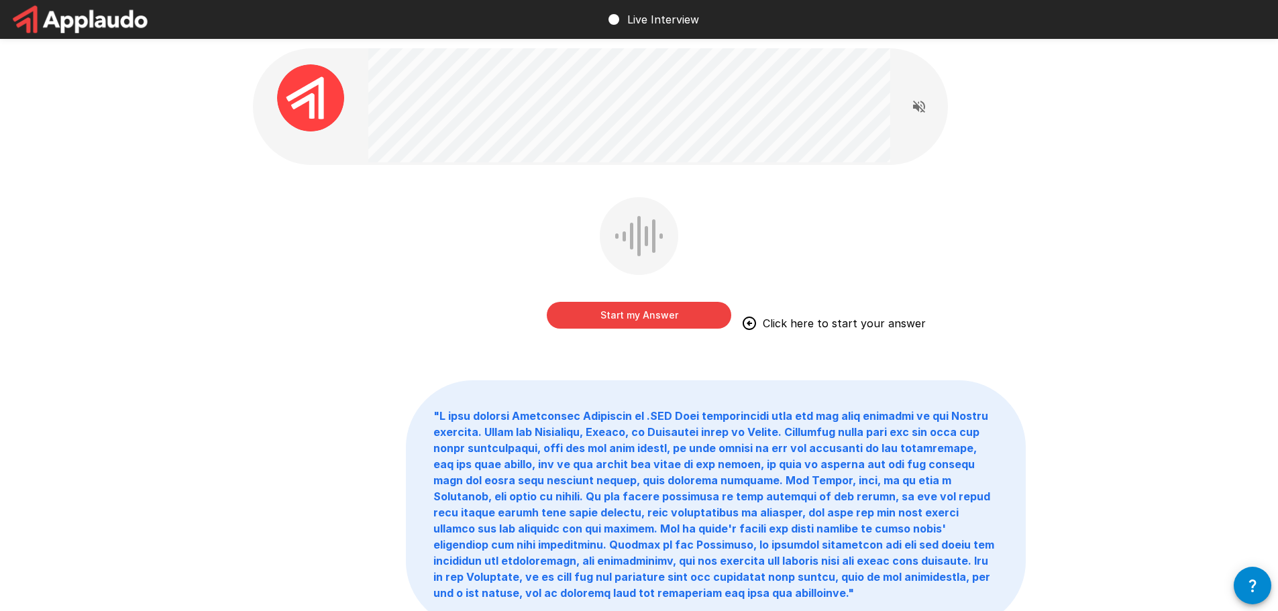
click at [630, 320] on button "Start my Answer" at bounding box center [639, 315] width 185 height 27
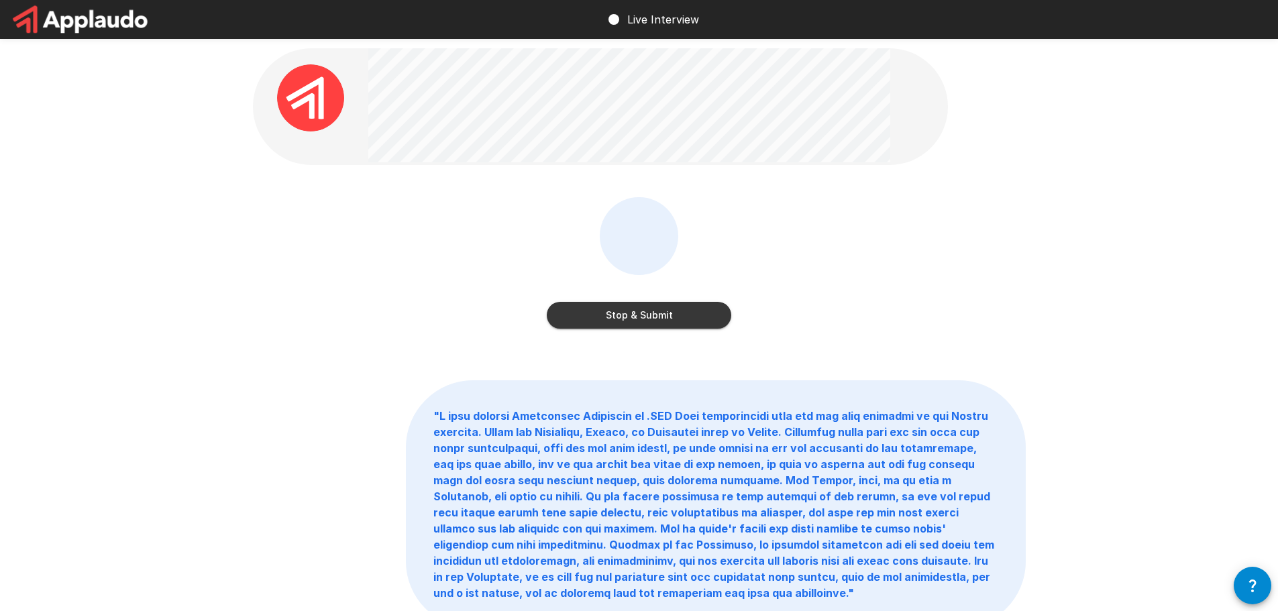
click at [585, 303] on button "Stop & Submit" at bounding box center [639, 315] width 185 height 27
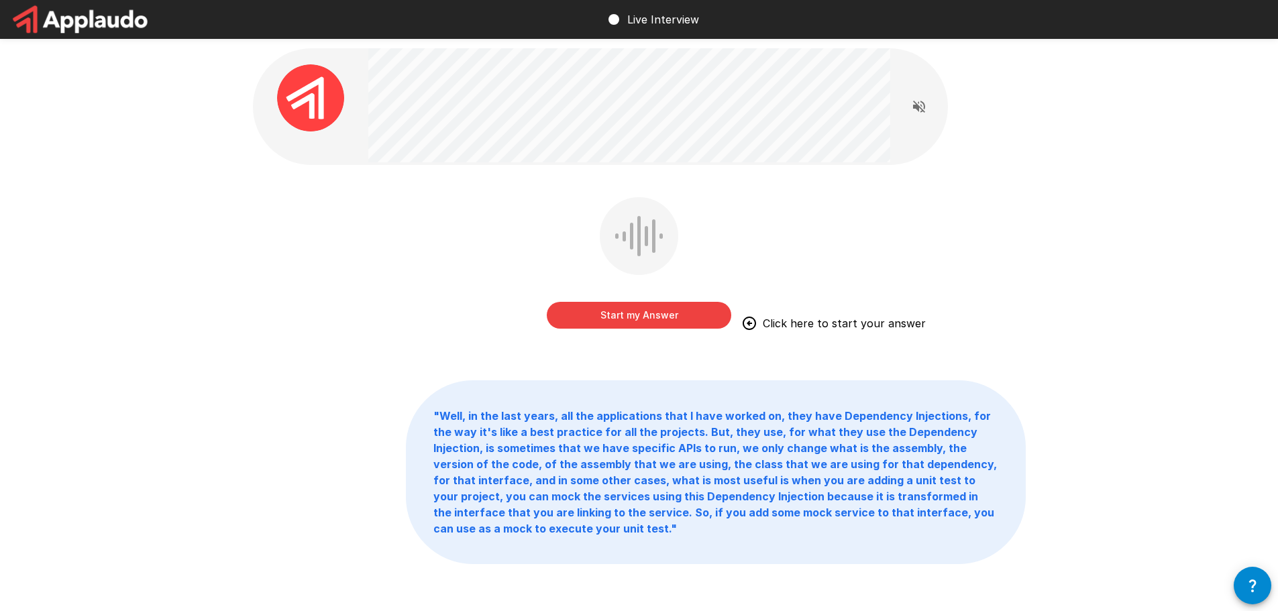
click at [636, 321] on button "Start my Answer" at bounding box center [639, 315] width 185 height 27
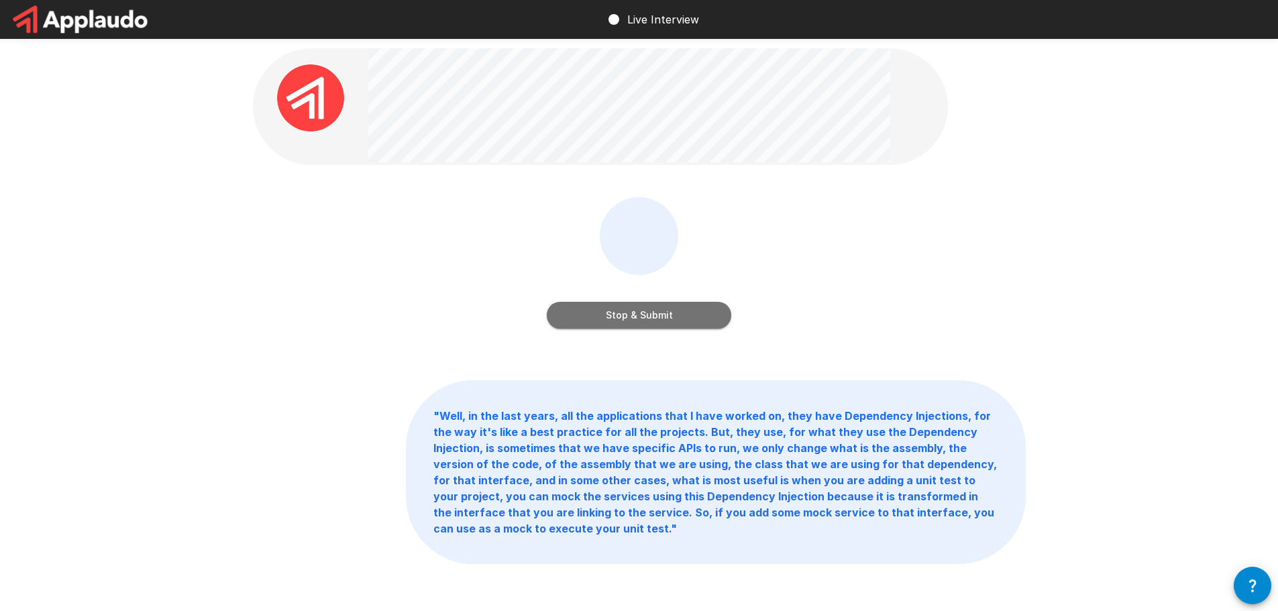
click at [653, 315] on button "Stop & Submit" at bounding box center [639, 315] width 185 height 27
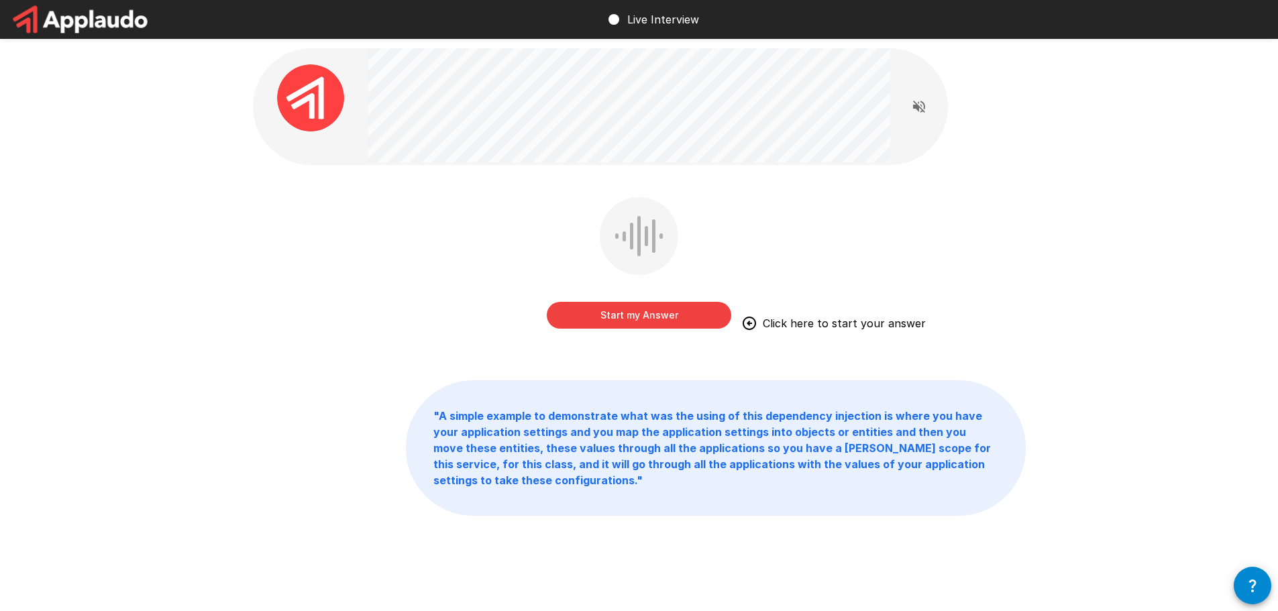
click at [600, 321] on button "Start my Answer" at bounding box center [639, 315] width 185 height 27
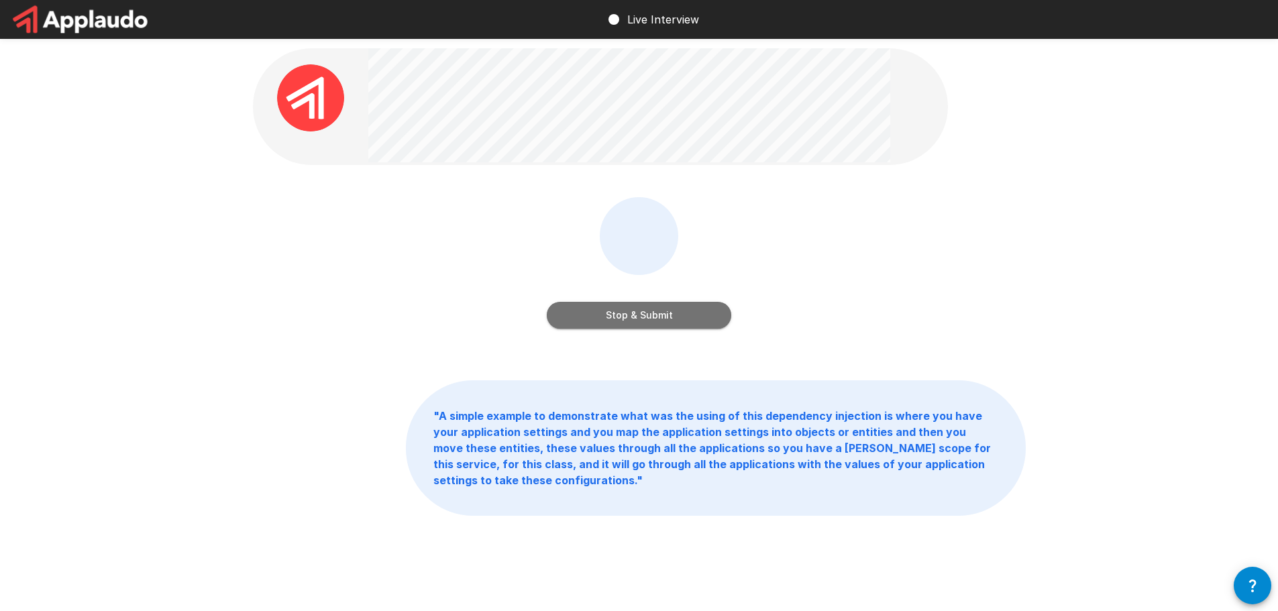
click at [640, 319] on button "Stop & Submit" at bounding box center [639, 315] width 185 height 27
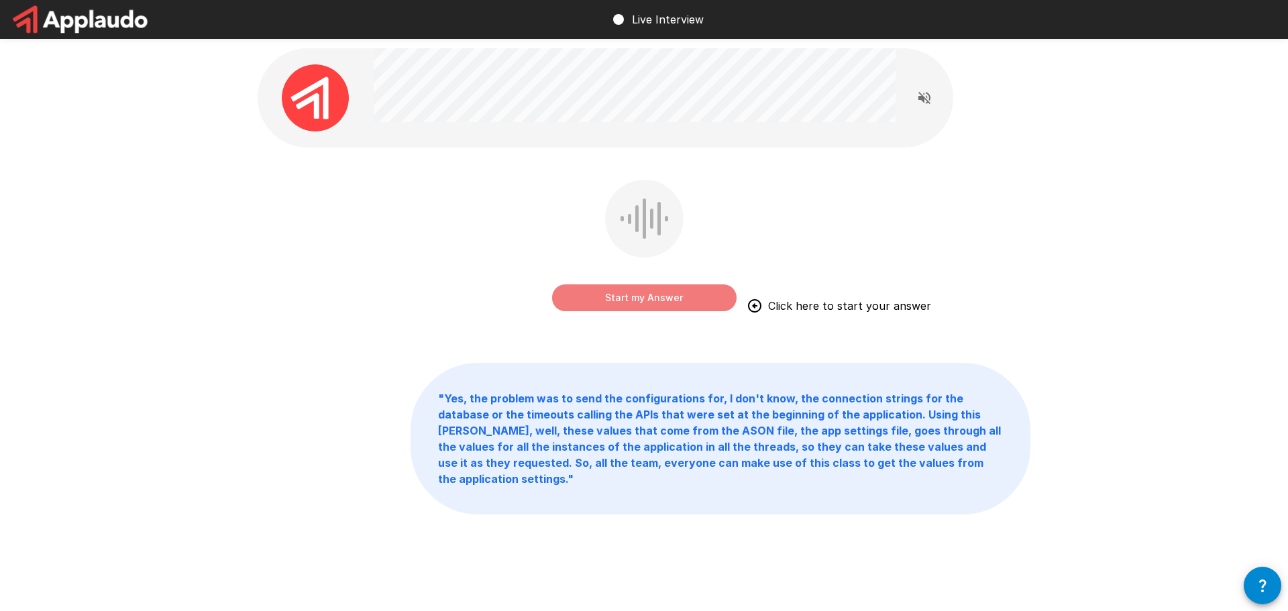
click at [650, 299] on button "Start my Answer" at bounding box center [644, 298] width 185 height 27
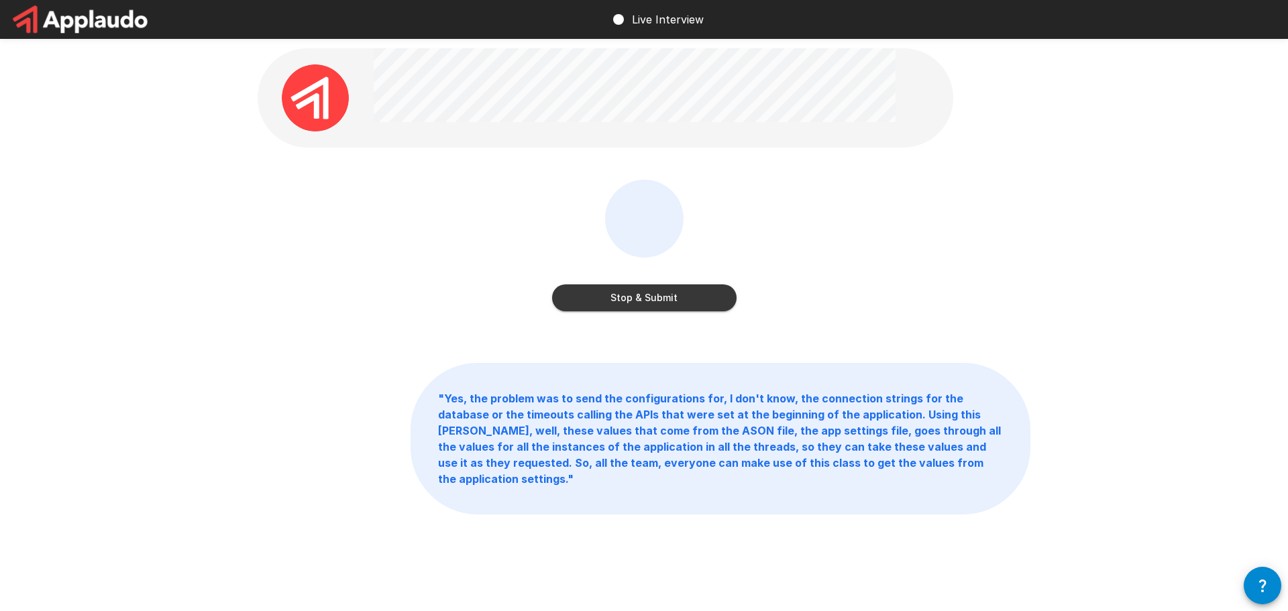
click at [668, 299] on button "Stop & Submit" at bounding box center [644, 298] width 185 height 27
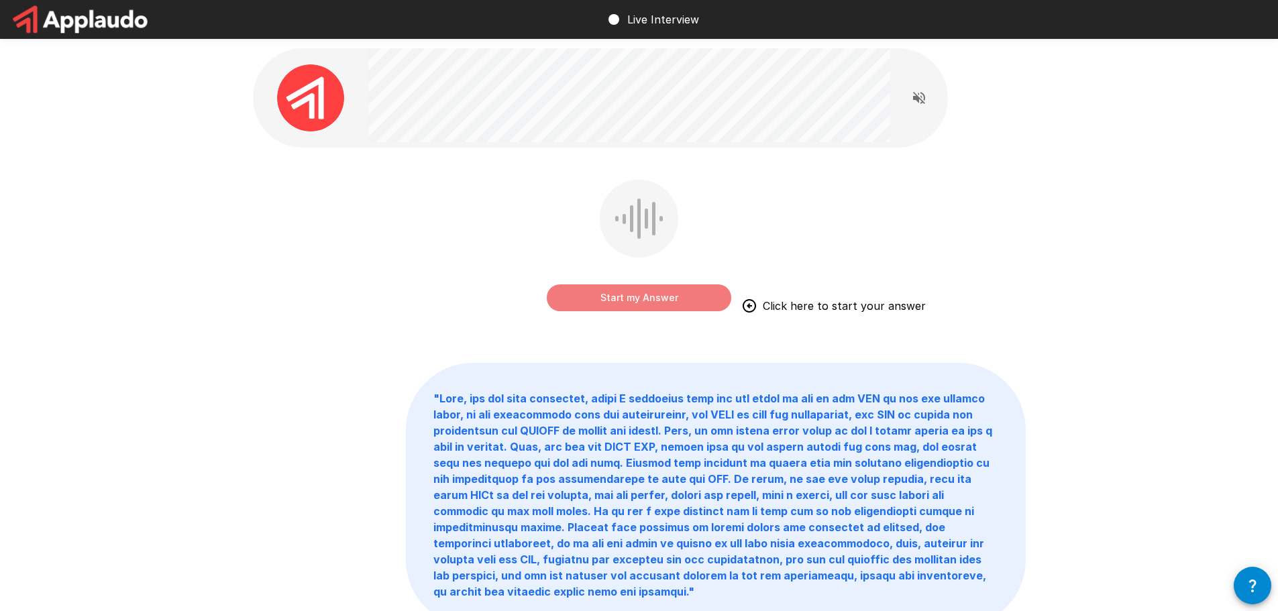
click at [670, 302] on button "Start my Answer" at bounding box center [639, 298] width 185 height 27
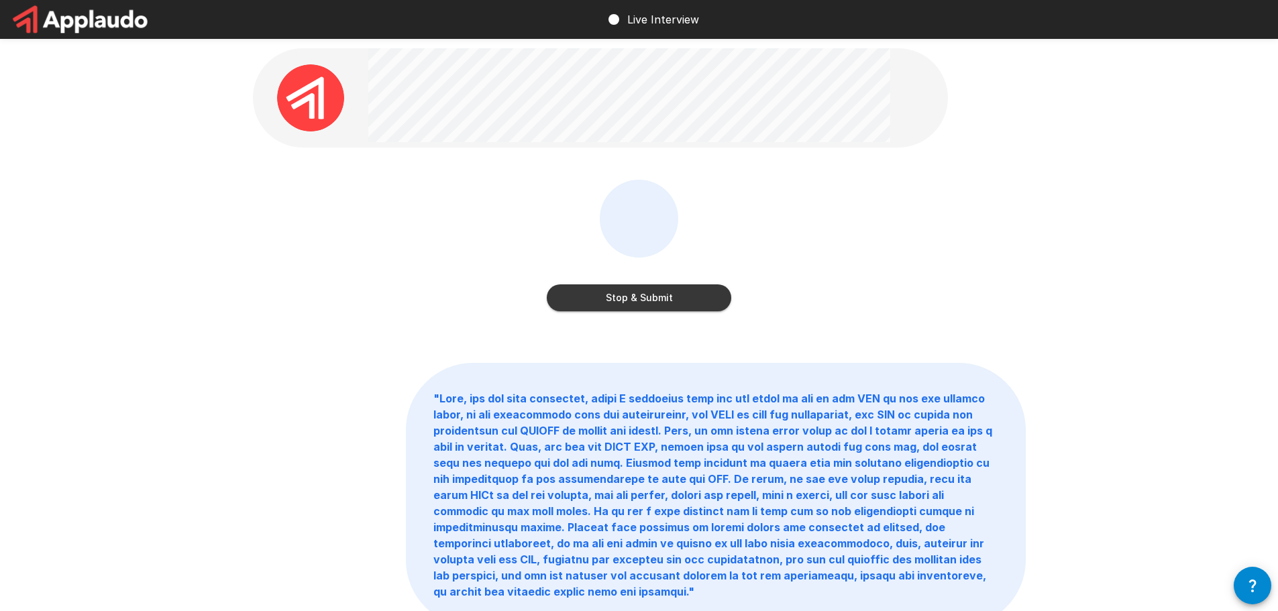
click at [646, 305] on button "Stop & Submit" at bounding box center [639, 298] width 185 height 27
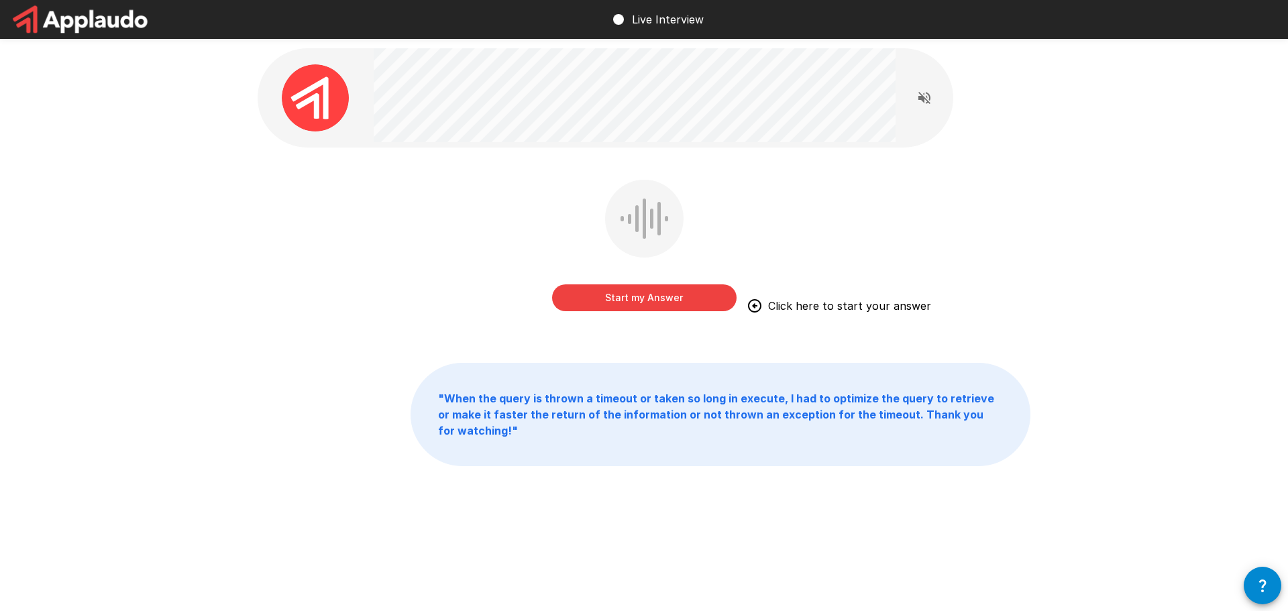
click at [642, 302] on button "Start my Answer" at bounding box center [644, 298] width 185 height 27
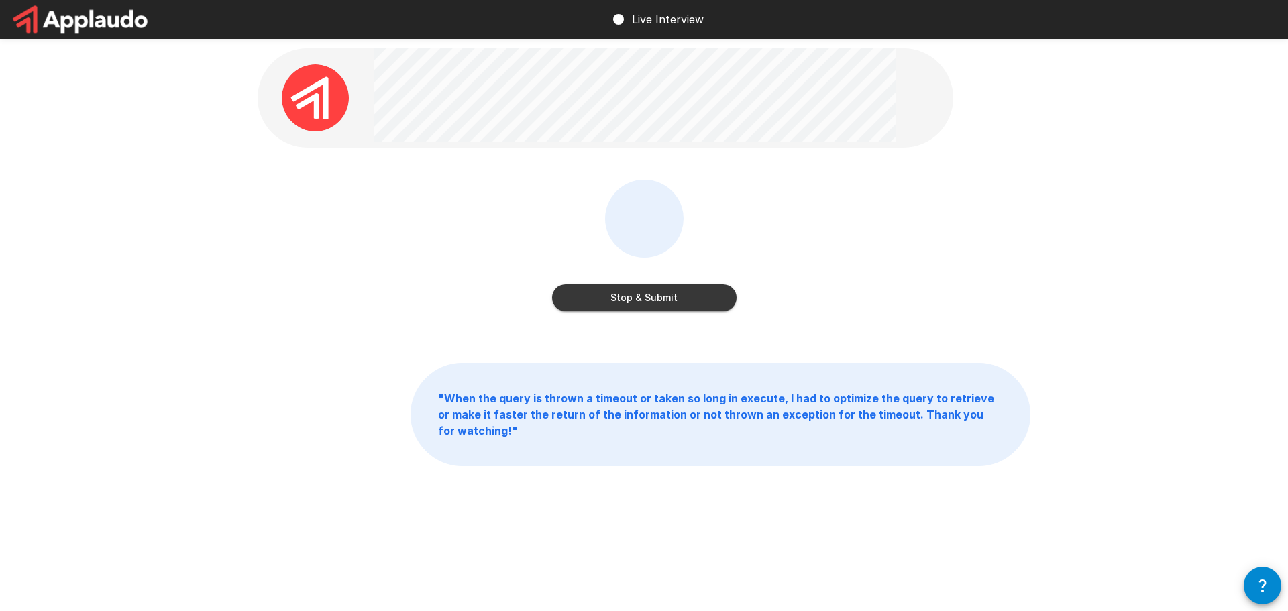
click at [631, 299] on button "Stop & Submit" at bounding box center [644, 298] width 185 height 27
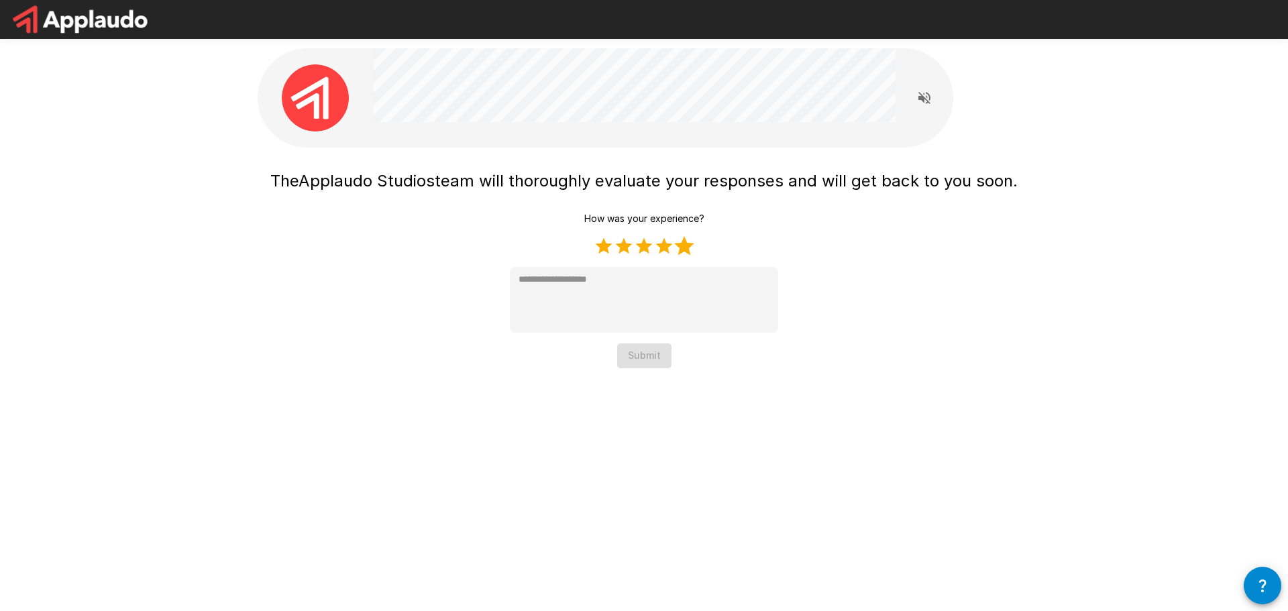
click at [678, 250] on label "5 Stars" at bounding box center [684, 246] width 20 height 20
type textarea "*"
click at [643, 364] on button "Submit" at bounding box center [644, 356] width 54 height 25
